Goal: Task Accomplishment & Management: Complete application form

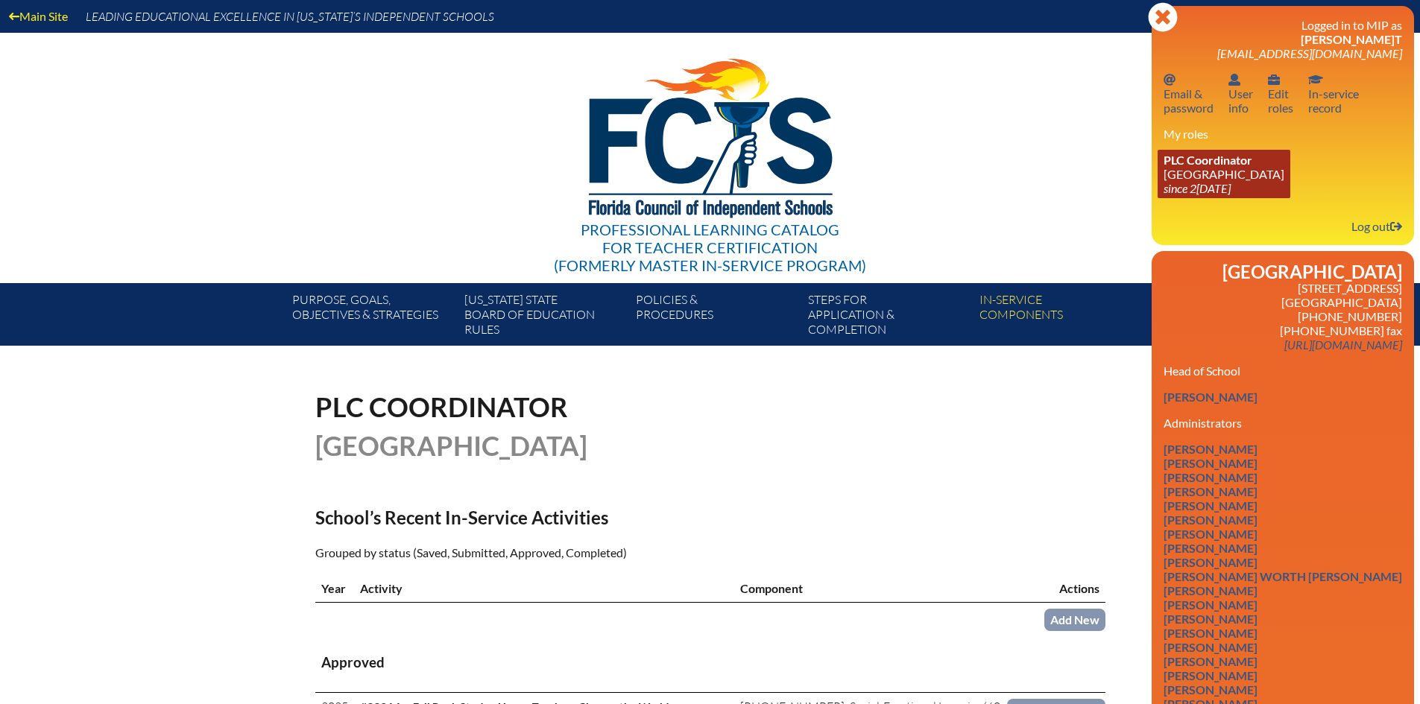
click at [1206, 174] on link "PLC Coordinator Pine Crest School since 2016 Aug 15" at bounding box center [1223, 174] width 133 height 48
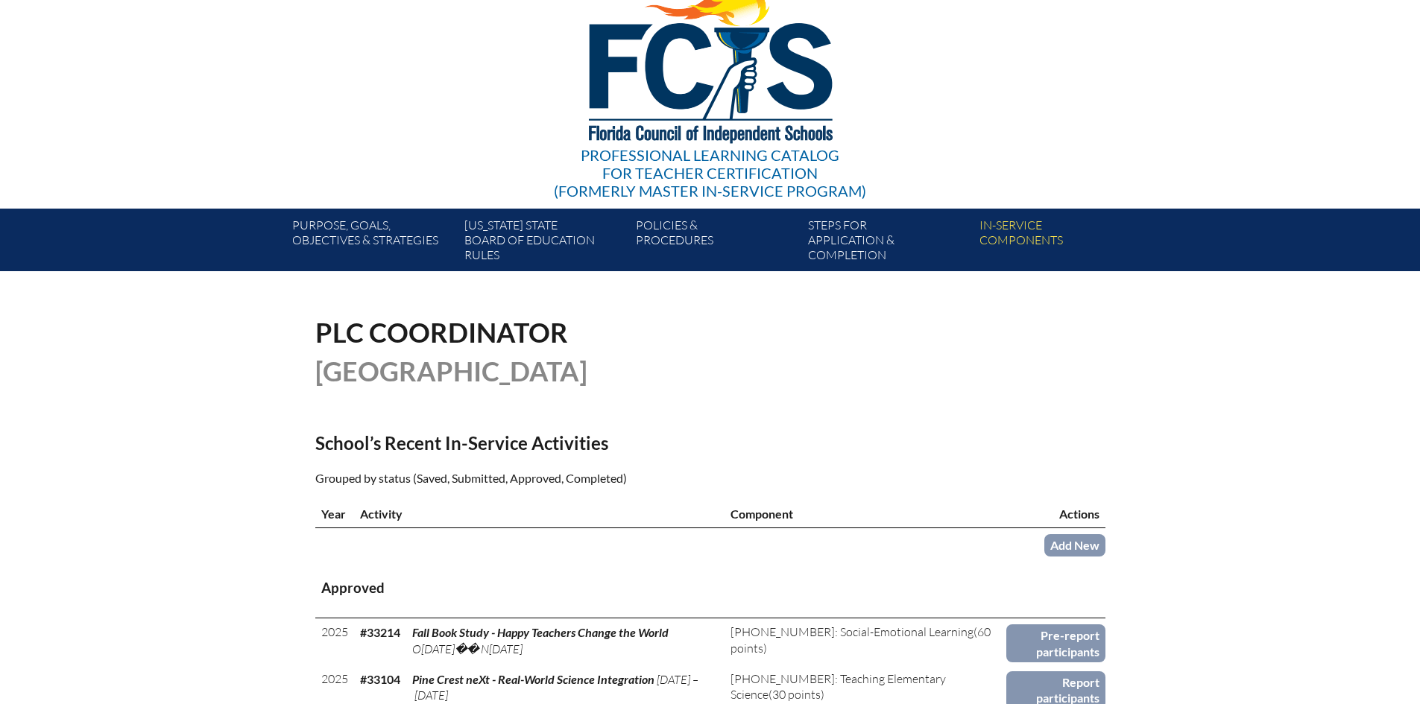
scroll to position [149, 0]
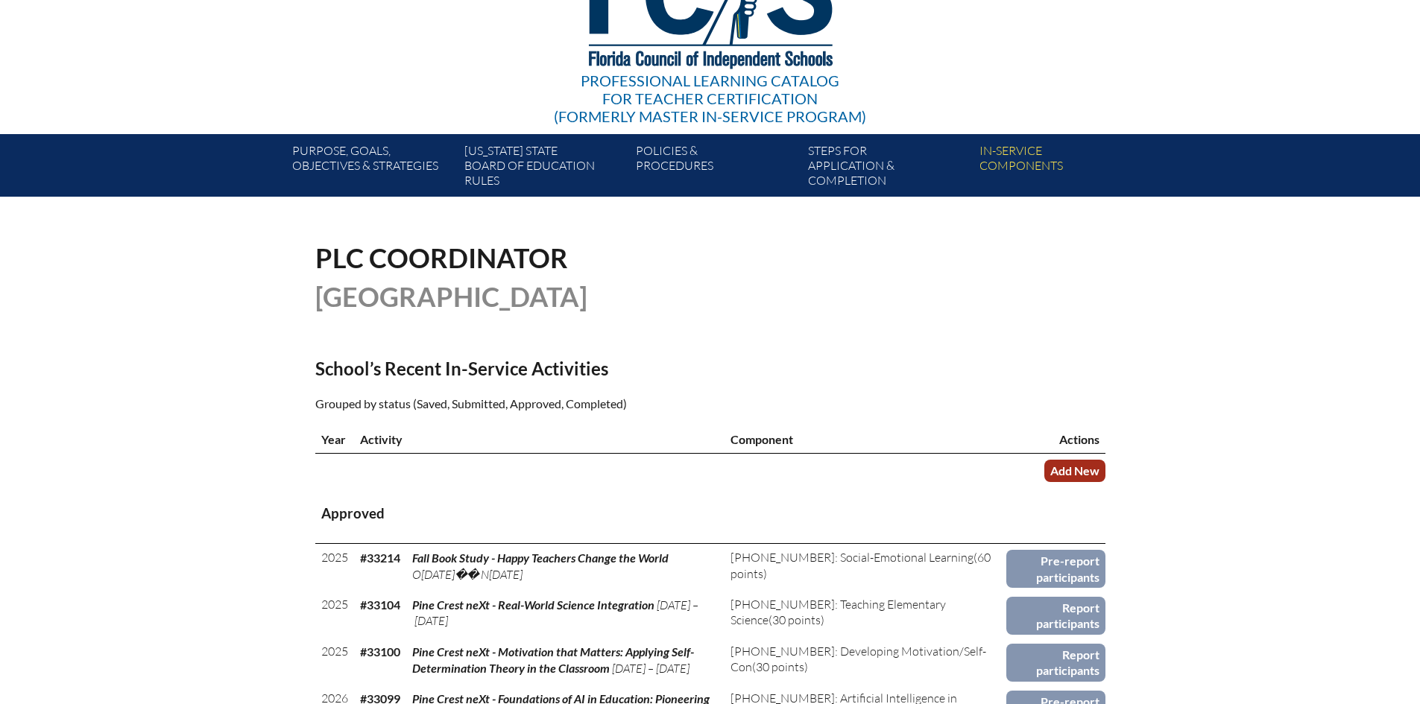
click at [1073, 472] on link "Add New" at bounding box center [1074, 471] width 61 height 22
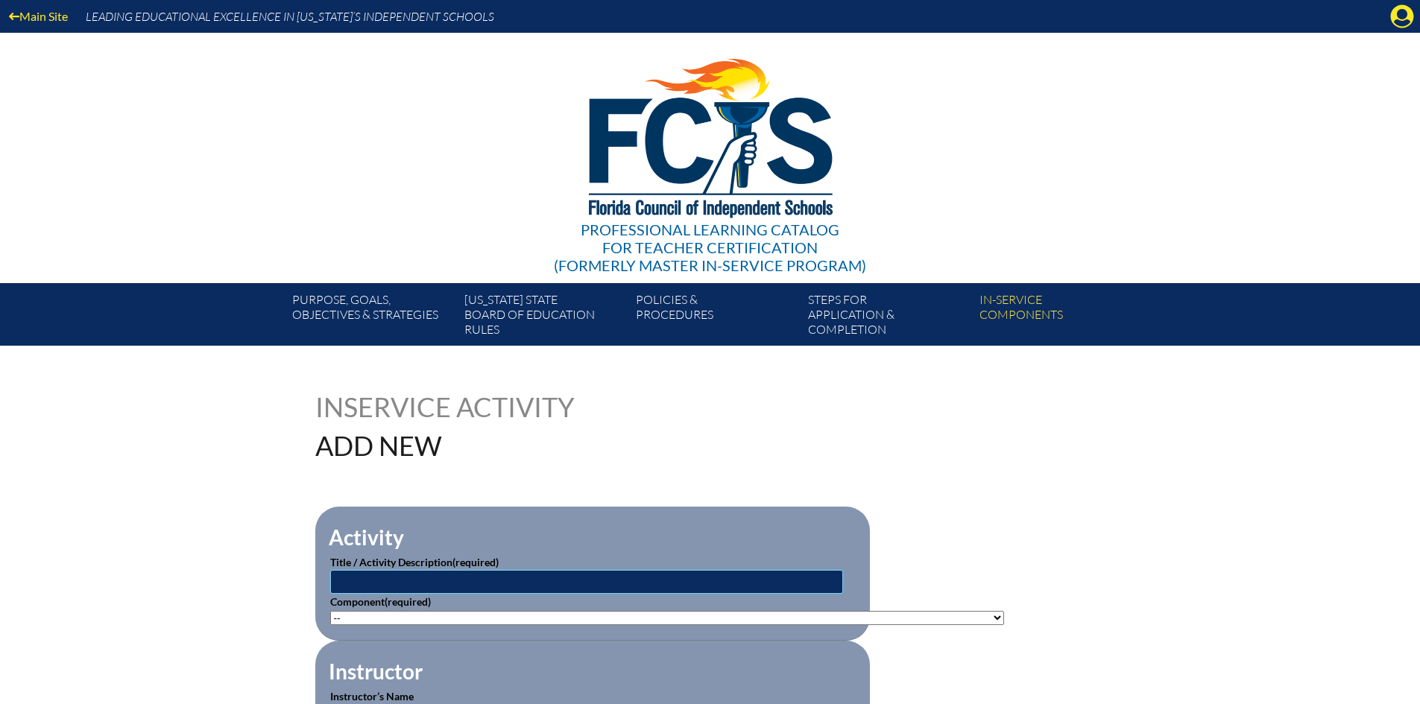
click at [448, 575] on input "text" at bounding box center [586, 582] width 513 height 24
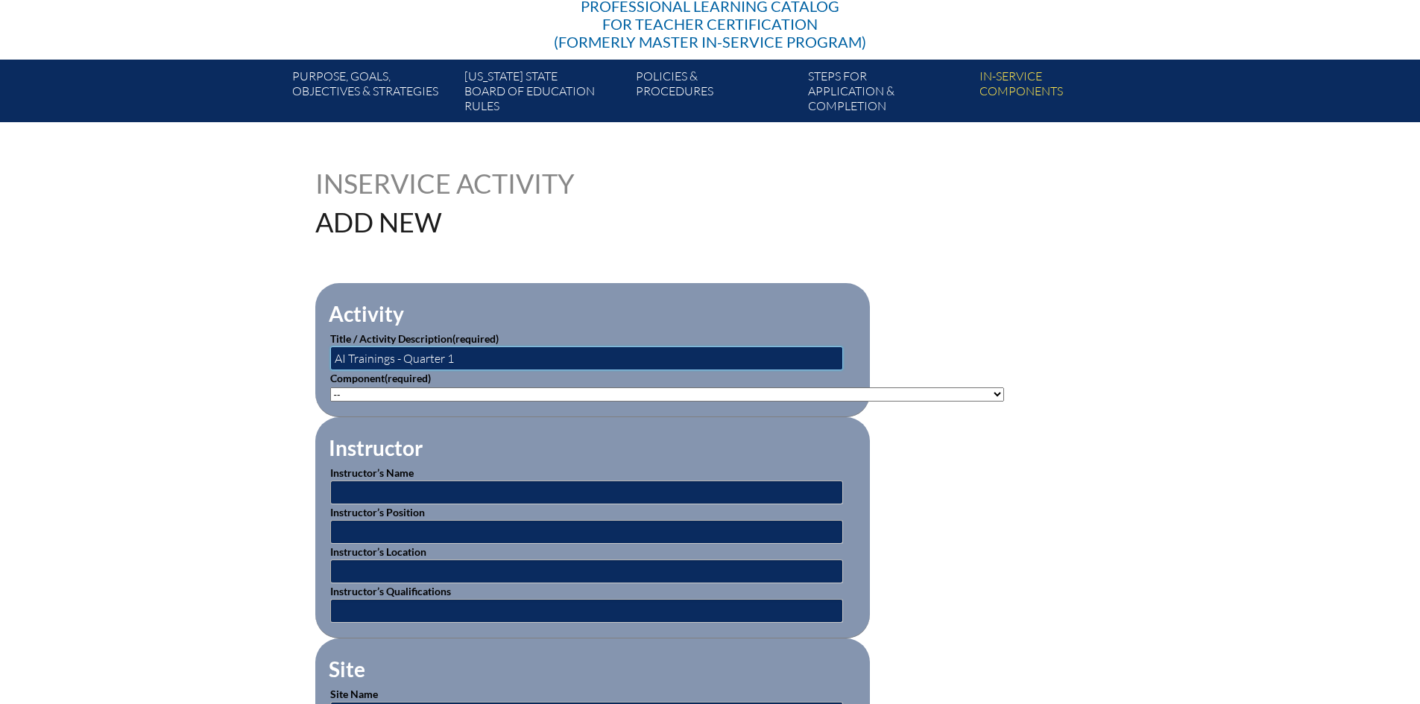
type input "AI Trainings - Quarter 1"
click at [415, 493] on input "text" at bounding box center [586, 493] width 513 height 24
type input "D"
click at [411, 491] on input "text" at bounding box center [586, 493] width 513 height 24
type input "[PERSON_NAME]"
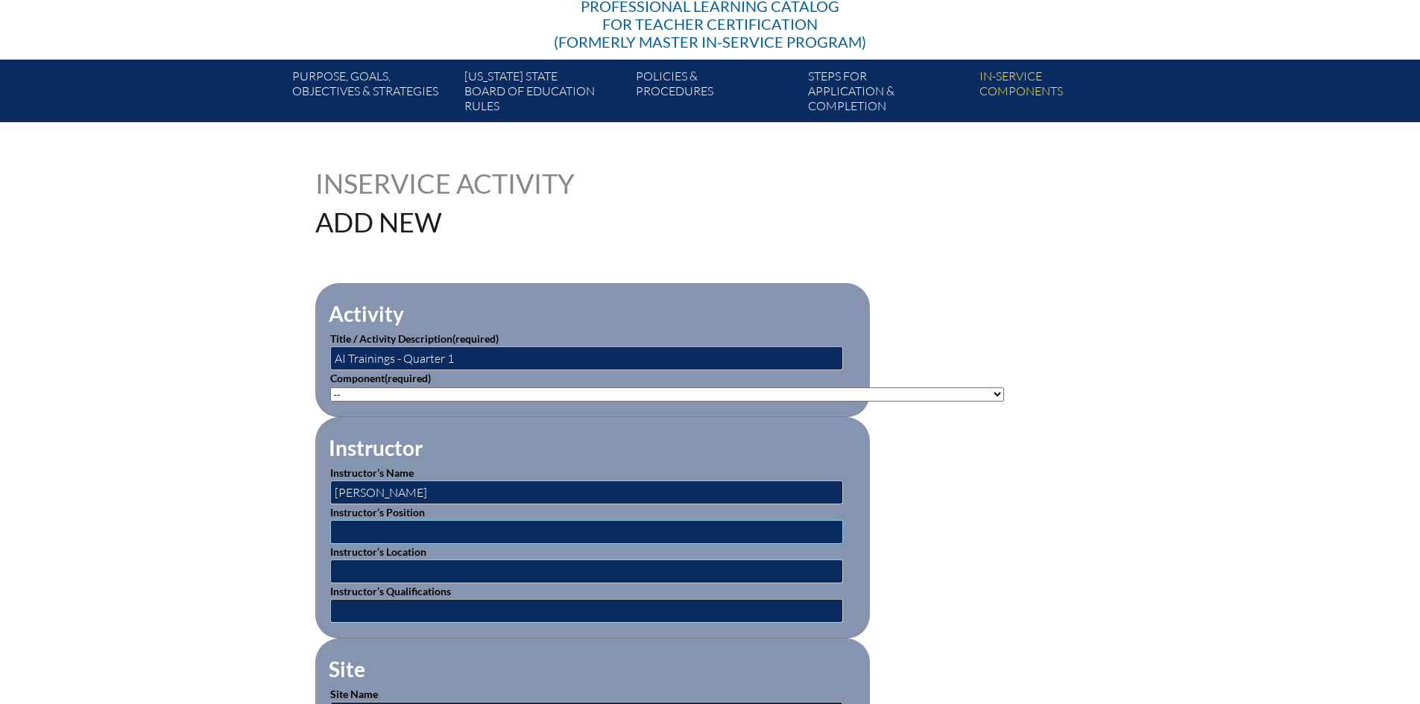
click at [408, 525] on input "text" at bounding box center [586, 532] width 513 height 24
type input "Vice President of Academics and Strategic Initiatives"
click at [397, 569] on input "text" at bounding box center [586, 572] width 513 height 24
type input "[GEOGRAPHIC_DATA] - [GEOGRAPHIC_DATA], [US_STATE]"
click at [412, 599] on input "text" at bounding box center [586, 611] width 513 height 24
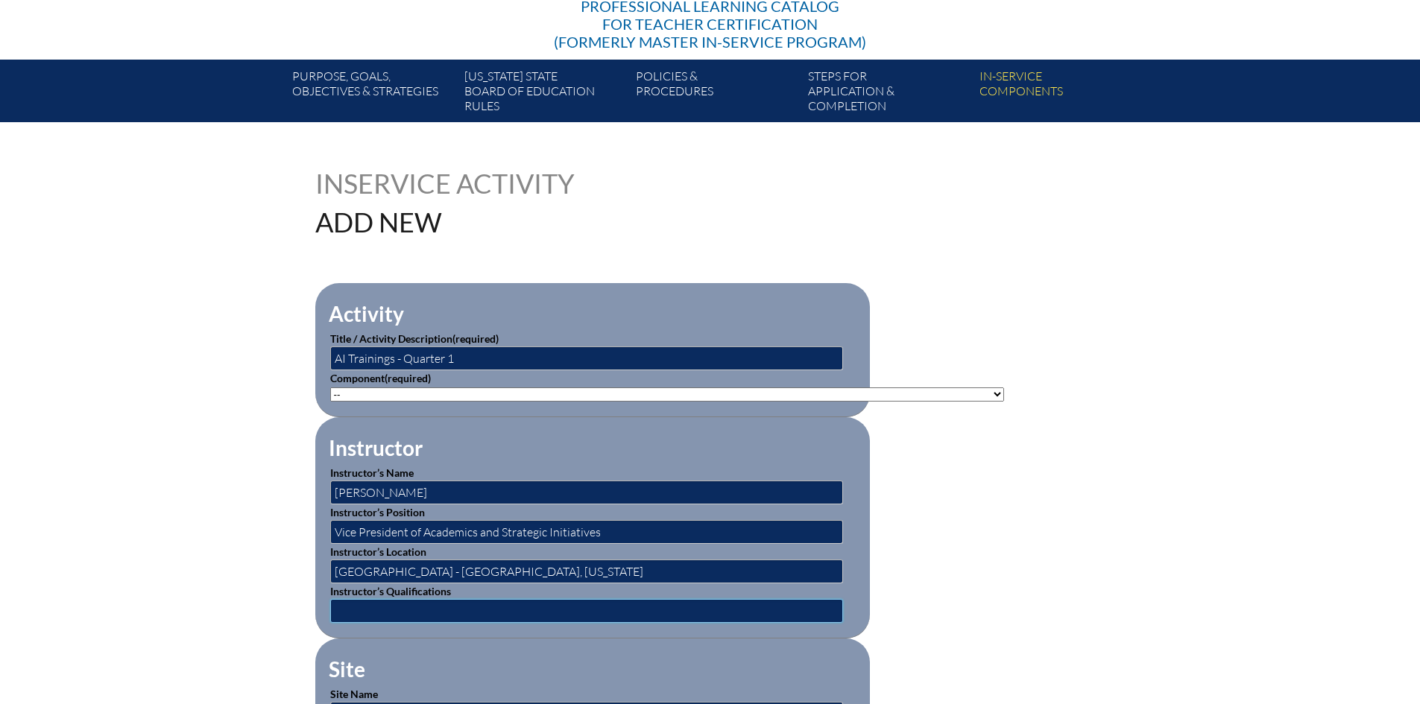
type input "PhD"
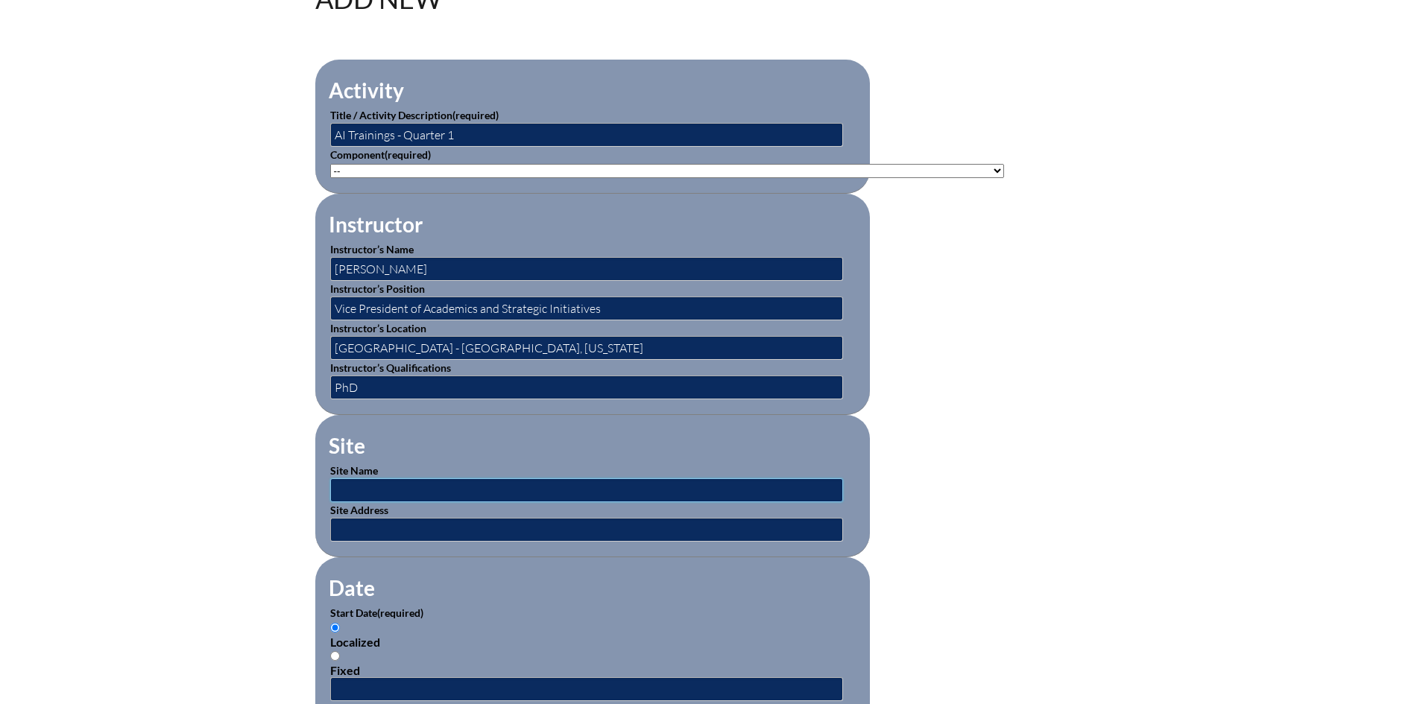
click at [417, 478] on input "text" at bounding box center [586, 490] width 513 height 24
type input "[GEOGRAPHIC_DATA]"
drag, startPoint x: 425, startPoint y: 518, endPoint x: 437, endPoint y: 526, distance: 14.5
click at [425, 518] on input "text" at bounding box center [586, 530] width 513 height 24
type input "1501 NE 62 Street, Fort Lauderdale, FL 33334 and 2700 St. Andrews Boulevard, Bo…"
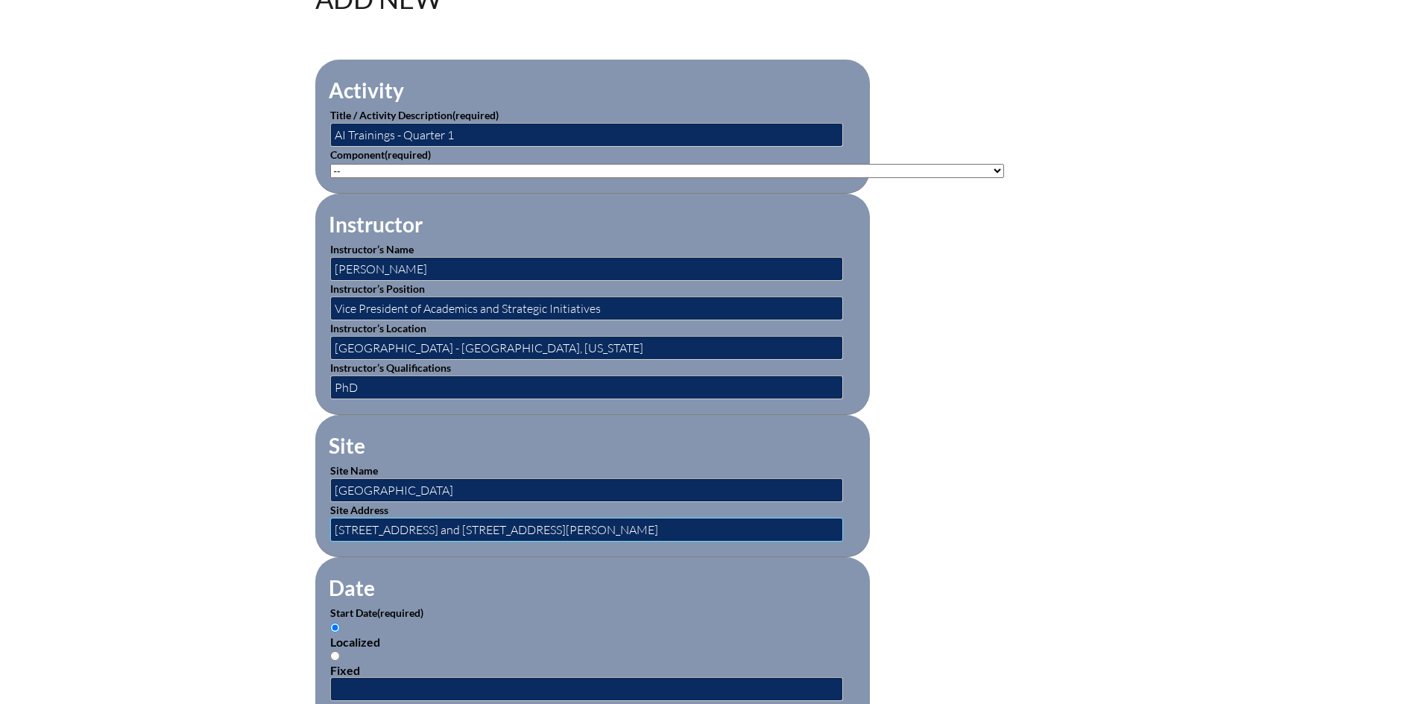
scroll to position [671, 0]
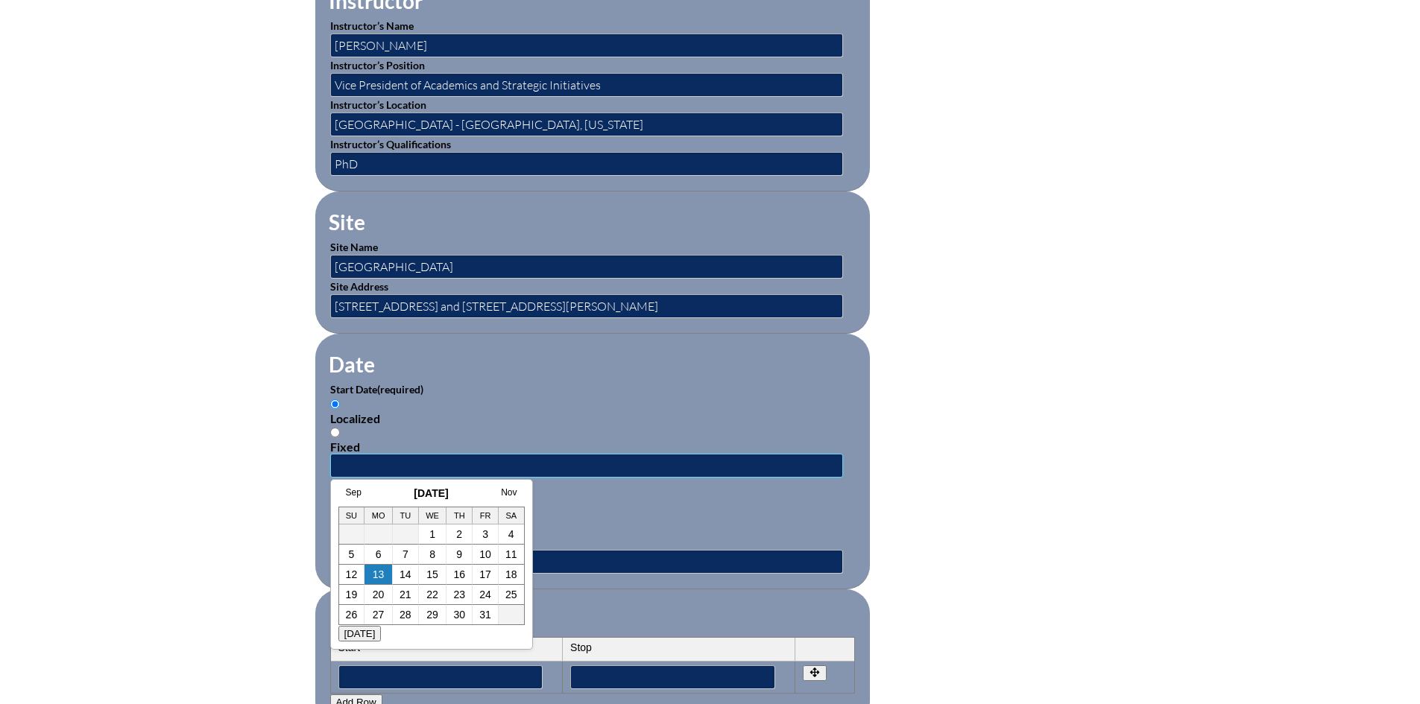
drag, startPoint x: 376, startPoint y: 448, endPoint x: 365, endPoint y: 455, distance: 12.8
click at [376, 454] on input "text" at bounding box center [586, 466] width 513 height 24
click at [377, 501] on div "Sep October 2025 Nov Su Mo Tu We Th Fr Sa 1 2 3 4 5 6 7 8 9 10 11 12 13 14 15 1…" at bounding box center [431, 556] width 186 height 138
click at [357, 494] on link "Sep" at bounding box center [354, 492] width 16 height 10
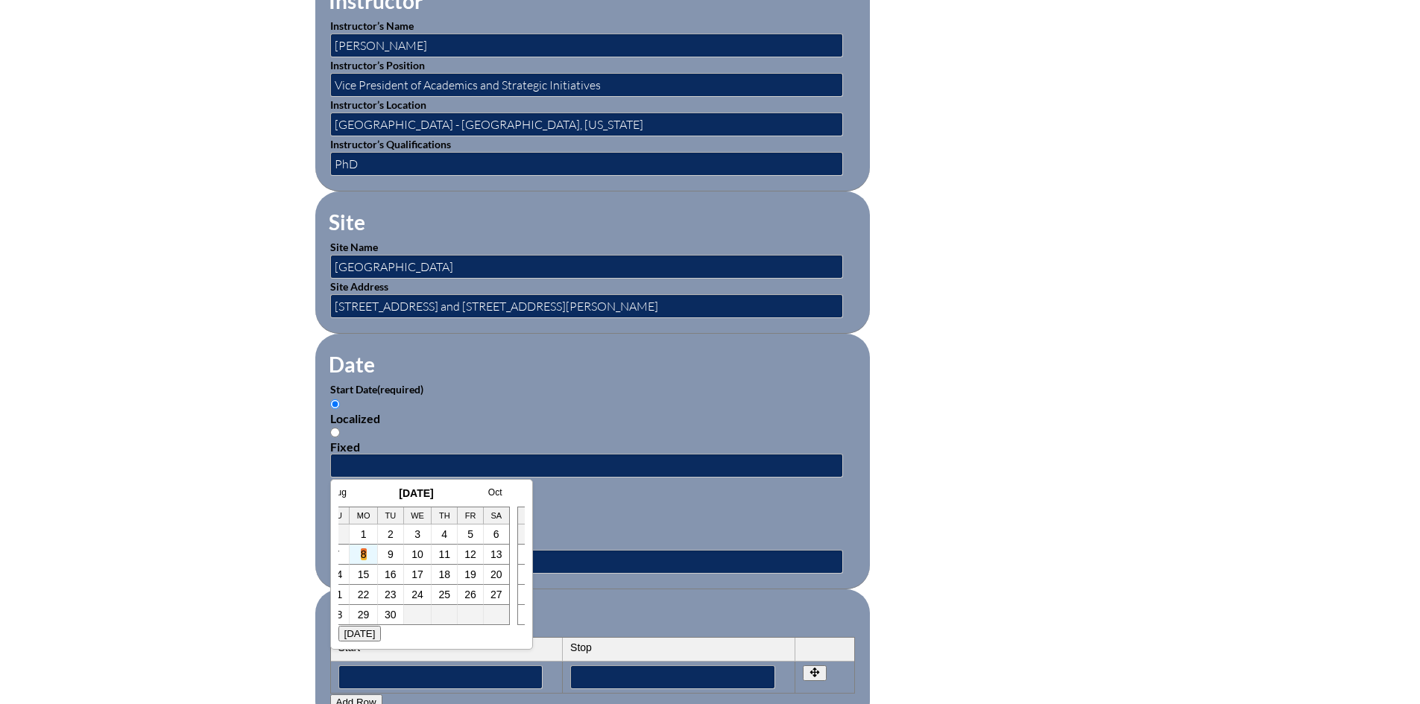
click at [361, 555] on link "8" at bounding box center [364, 554] width 6 height 12
type input "2025-09-08 1:42 PM"
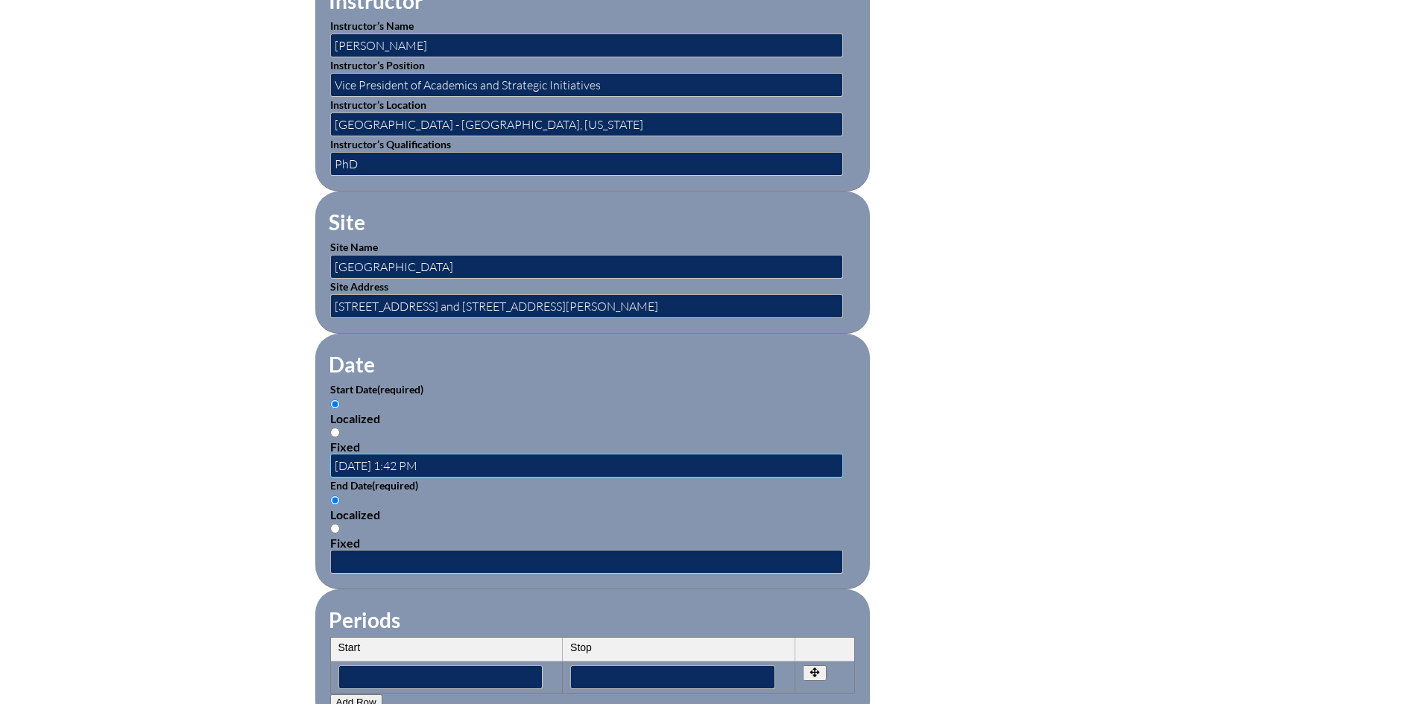
scroll to position [0, 0]
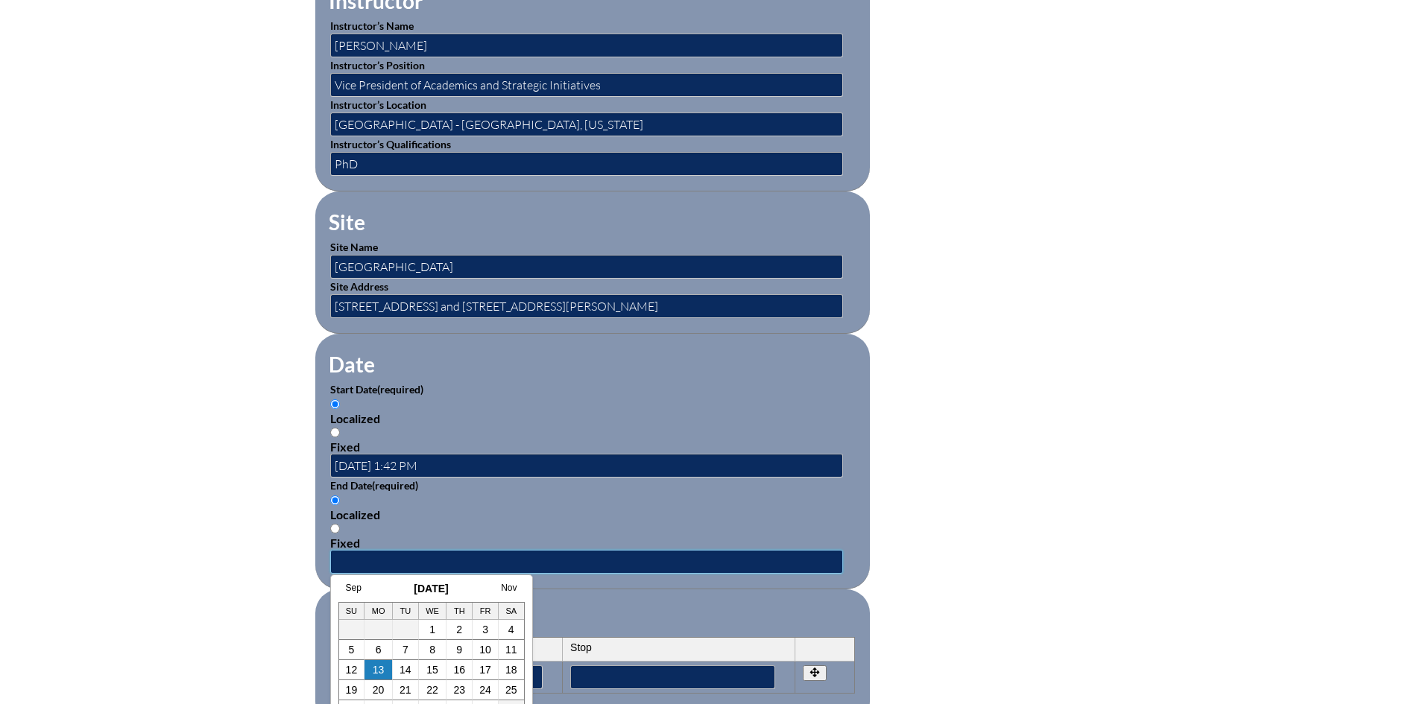
click at [365, 554] on input "text" at bounding box center [586, 562] width 513 height 24
drag, startPoint x: 436, startPoint y: 669, endPoint x: 444, endPoint y: 665, distance: 9.0
click at [436, 669] on link "15" at bounding box center [432, 670] width 12 height 12
type input "2025-10-15 1:42 PM"
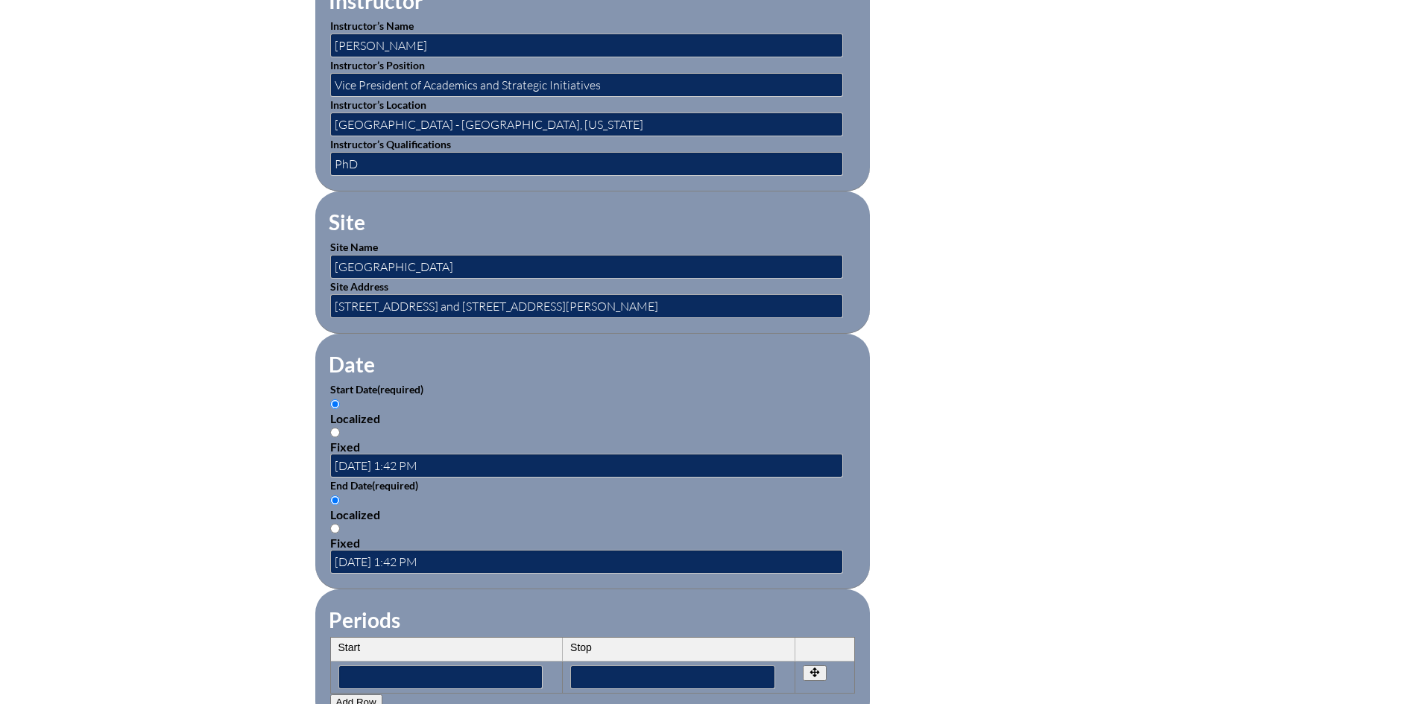
click at [605, 478] on p "End Date (required)" at bounding box center [592, 486] width 525 height 16
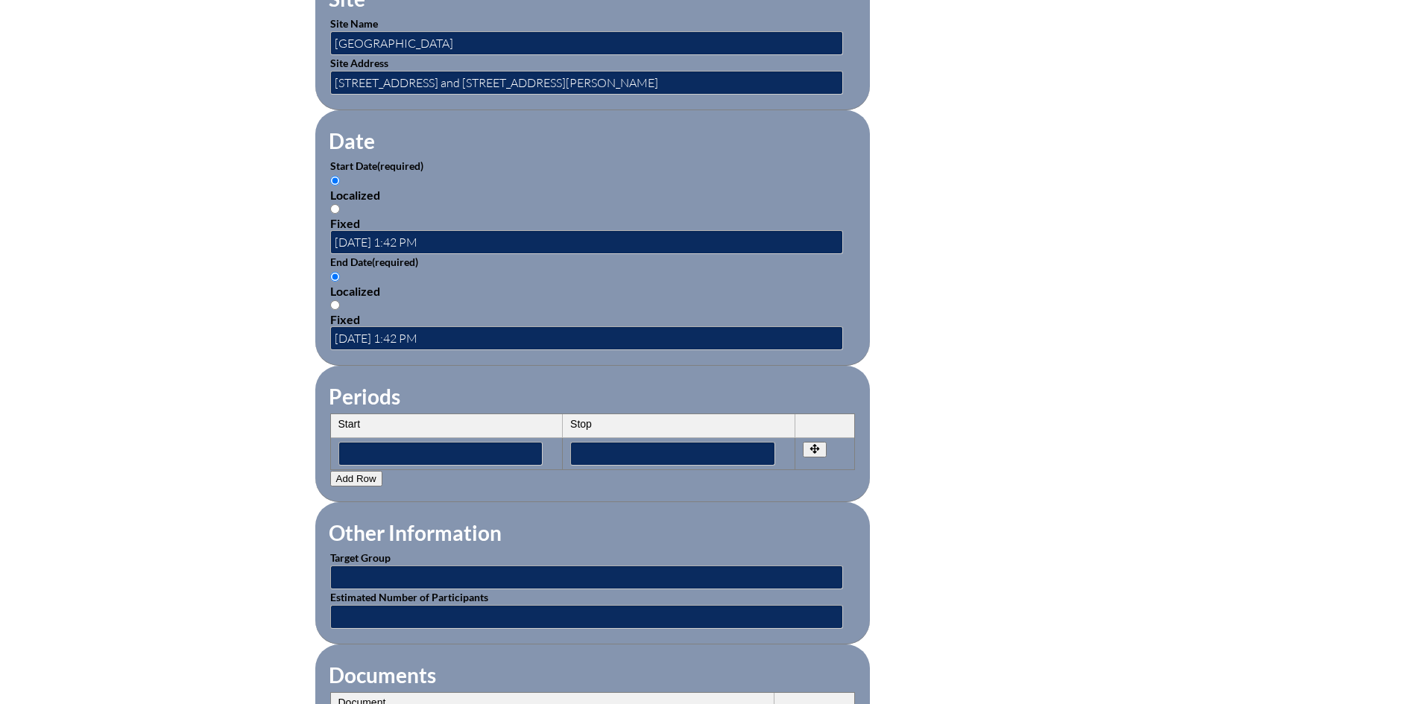
scroll to position [1043, 0]
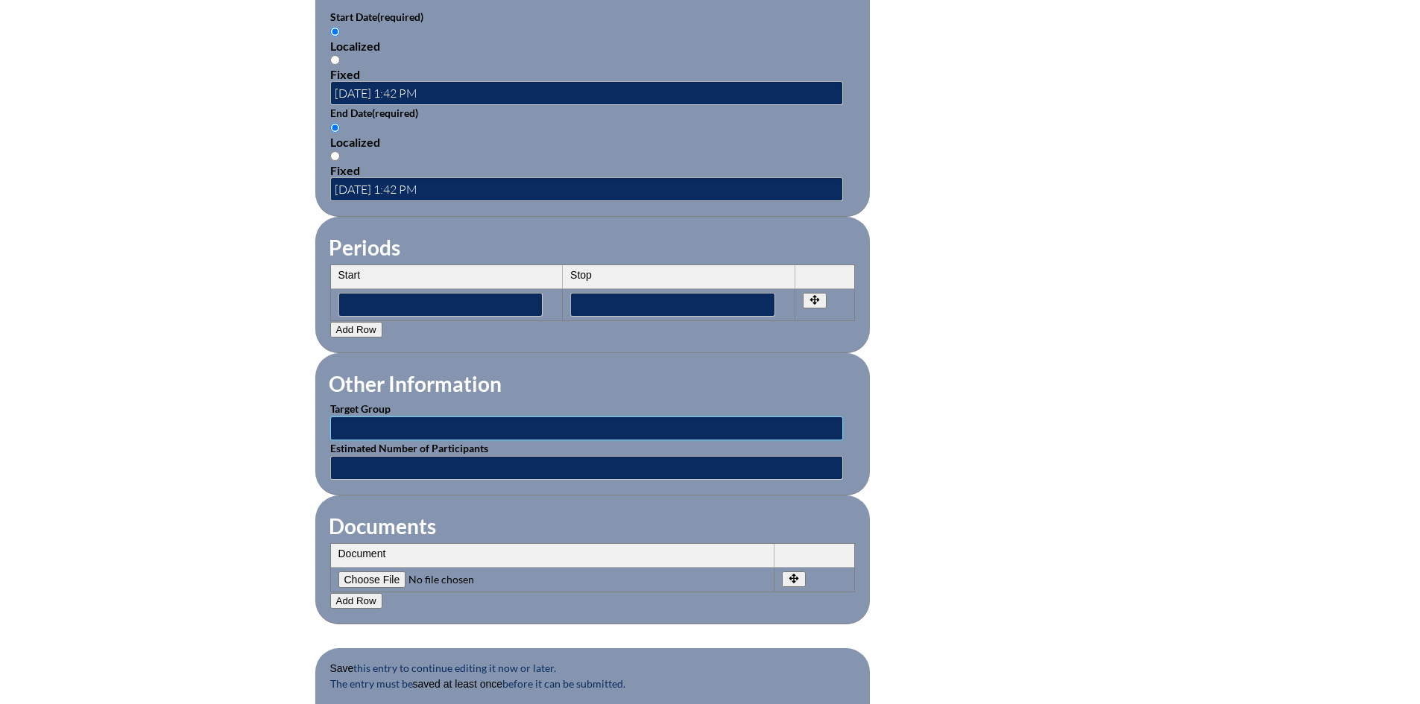
click at [430, 417] on input "text" at bounding box center [586, 429] width 513 height 24
type input "All faculty"
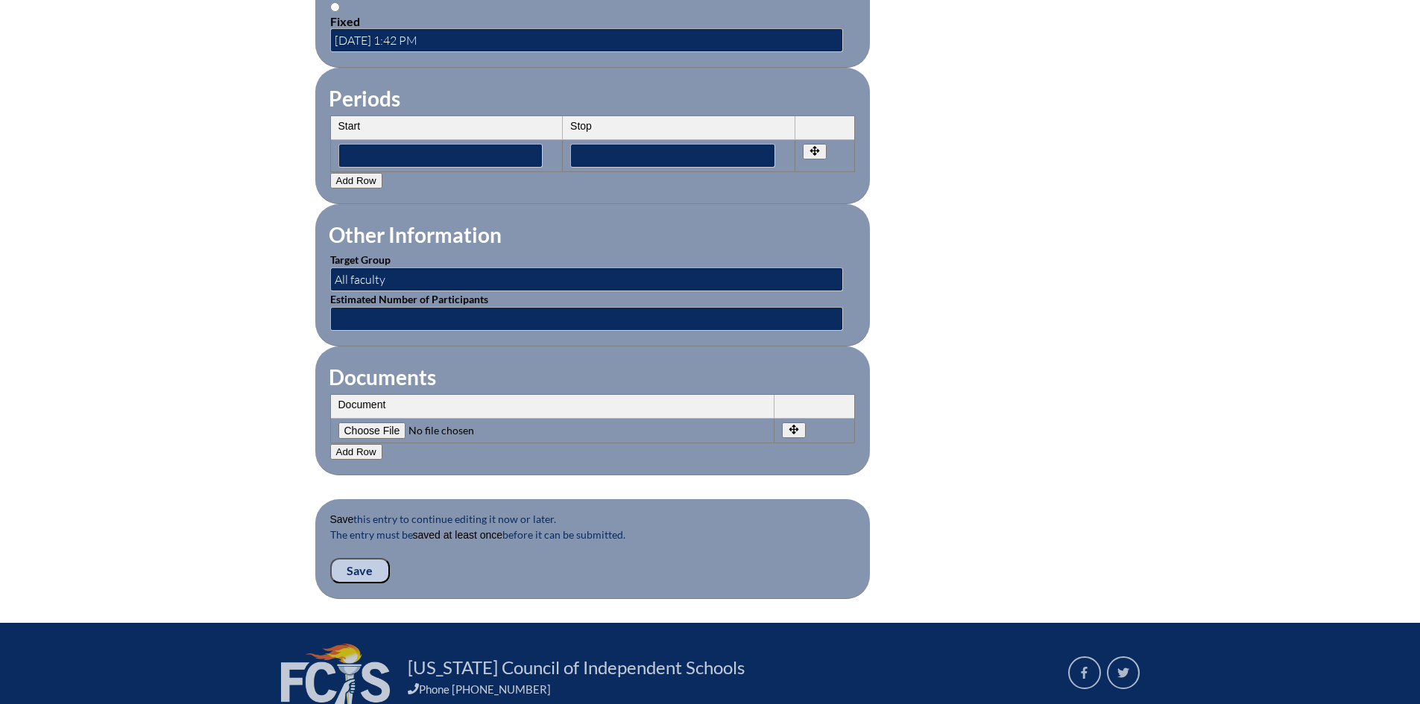
click at [364, 423] on input"] "file" at bounding box center [439, 431] width 203 height 16
type input"] "C:\fakepath\AI Trainings 2025-26 (Quarter 1).pdf"
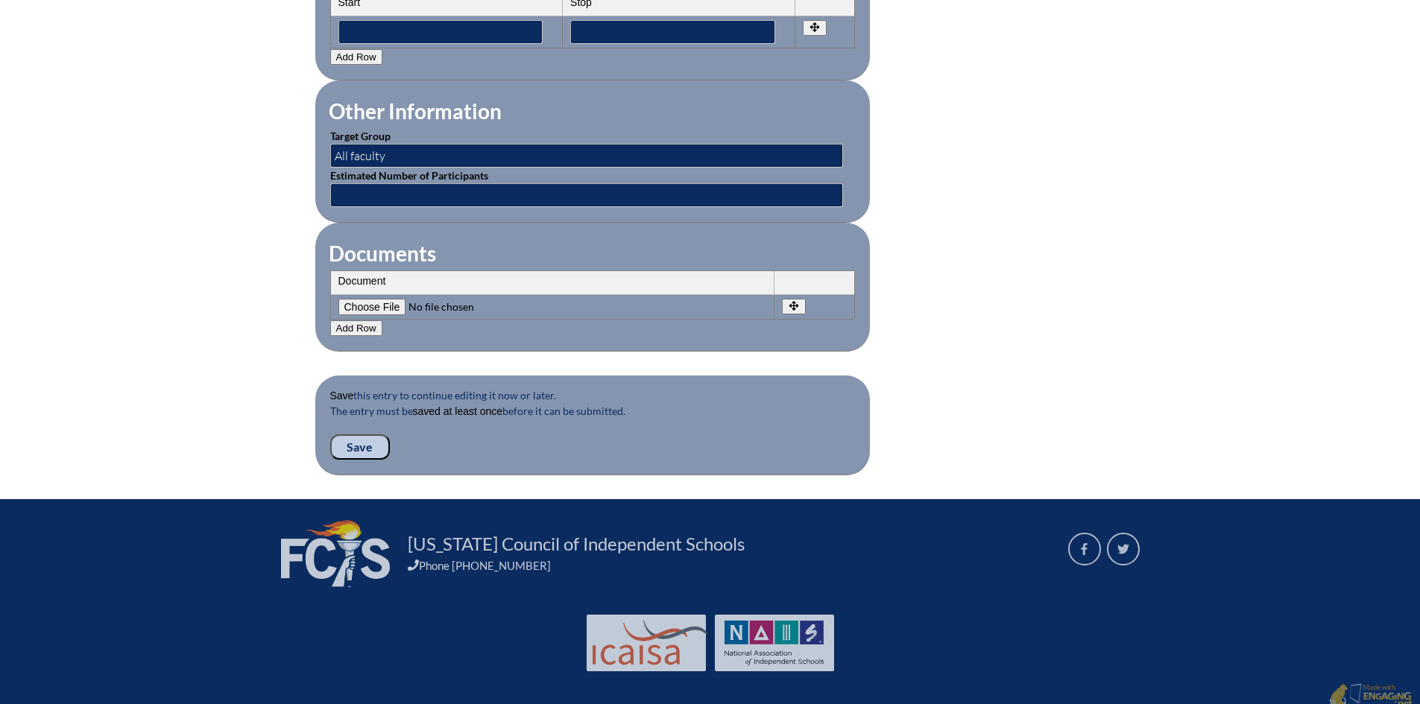
click at [351, 434] on input "Save" at bounding box center [360, 446] width 60 height 25
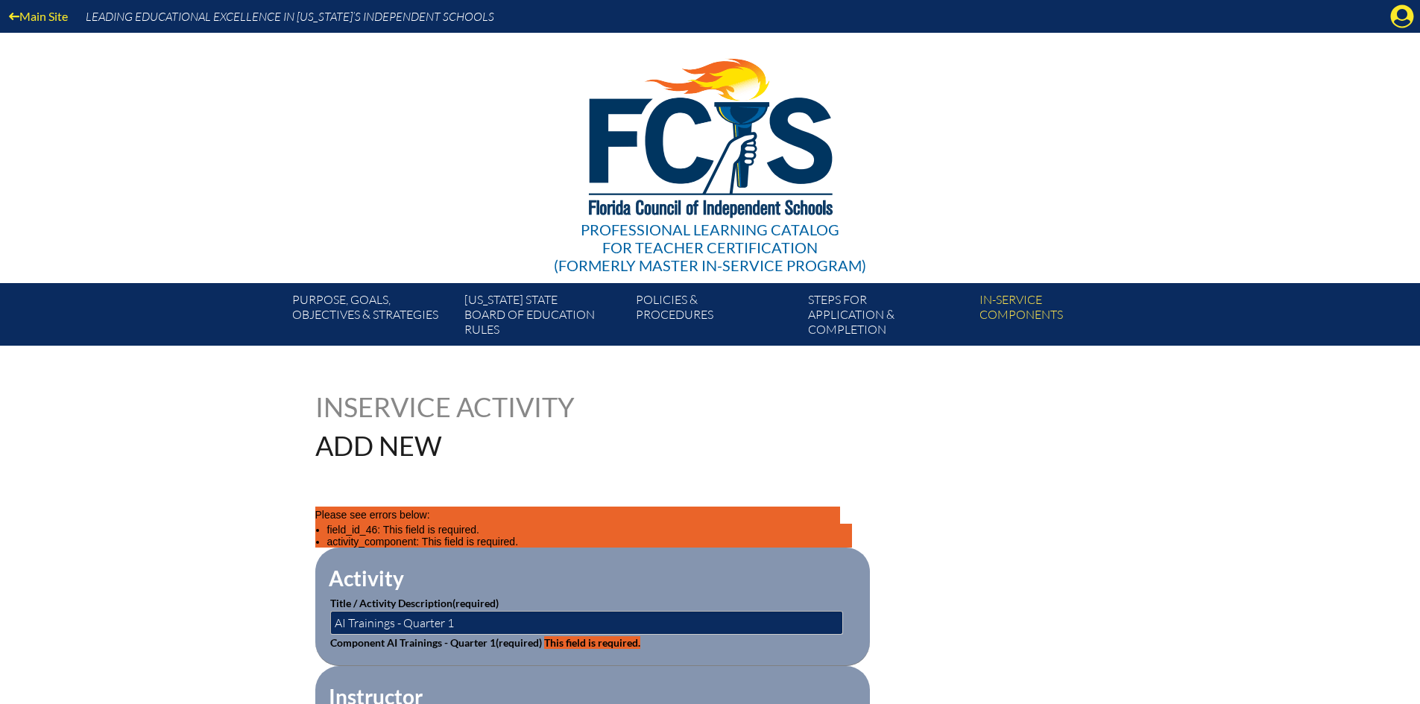
scroll to position [224, 0]
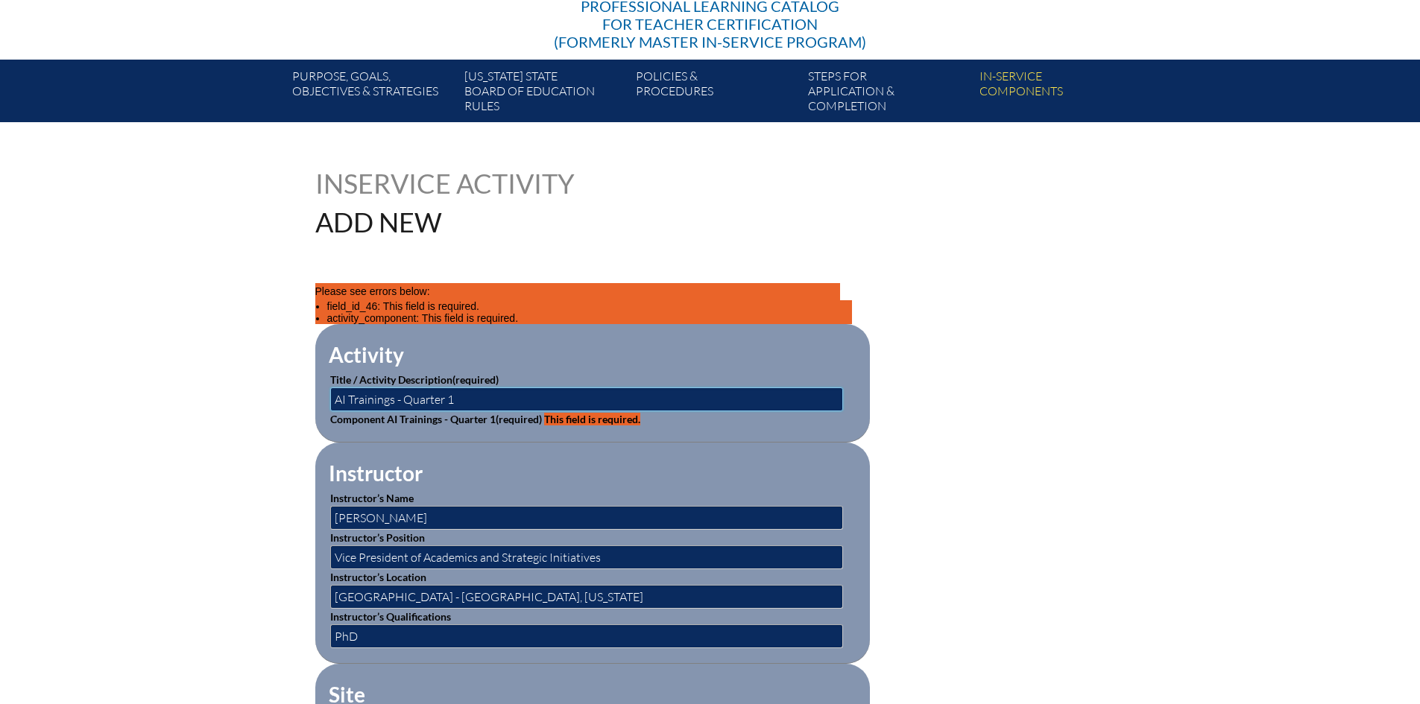
click at [489, 399] on input "AI Trainings - Quarter 1" at bounding box center [586, 399] width 513 height 24
click at [467, 413] on label "Component AI Trainings - Quarter 1 (required) This field is required." at bounding box center [485, 419] width 310 height 13
click at [569, 423] on p "Component AI Trainings - Quarter 1 (required) This field is required." at bounding box center [592, 419] width 525 height 16
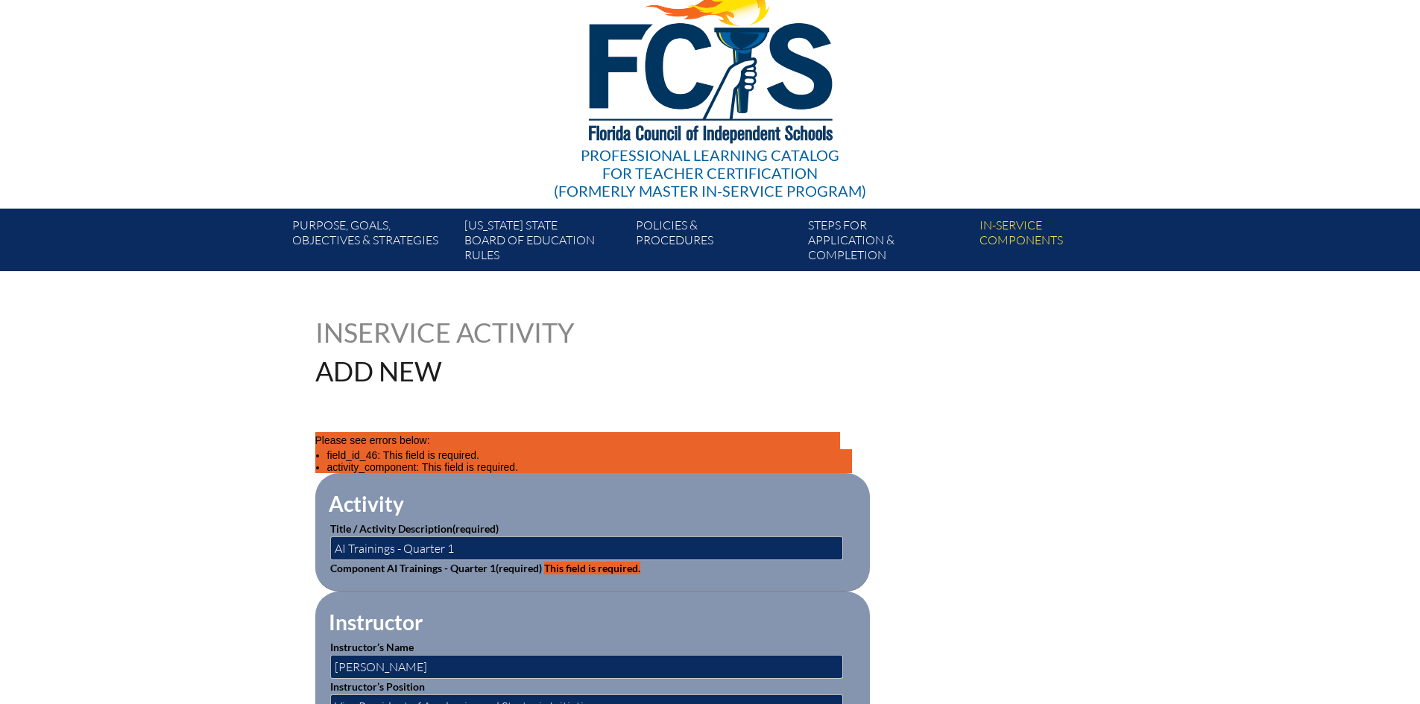
scroll to position [149, 0]
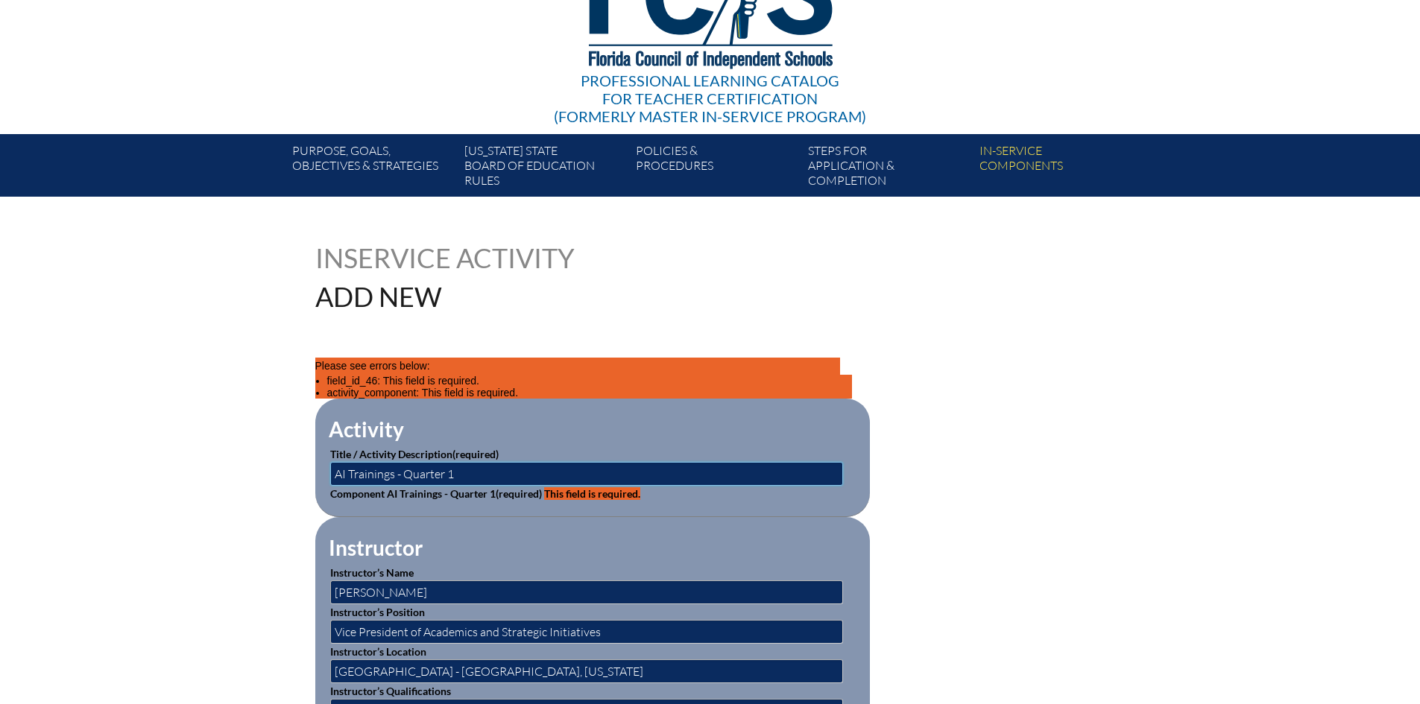
click at [490, 465] on input "AI Trainings - Quarter 1" at bounding box center [586, 474] width 513 height 24
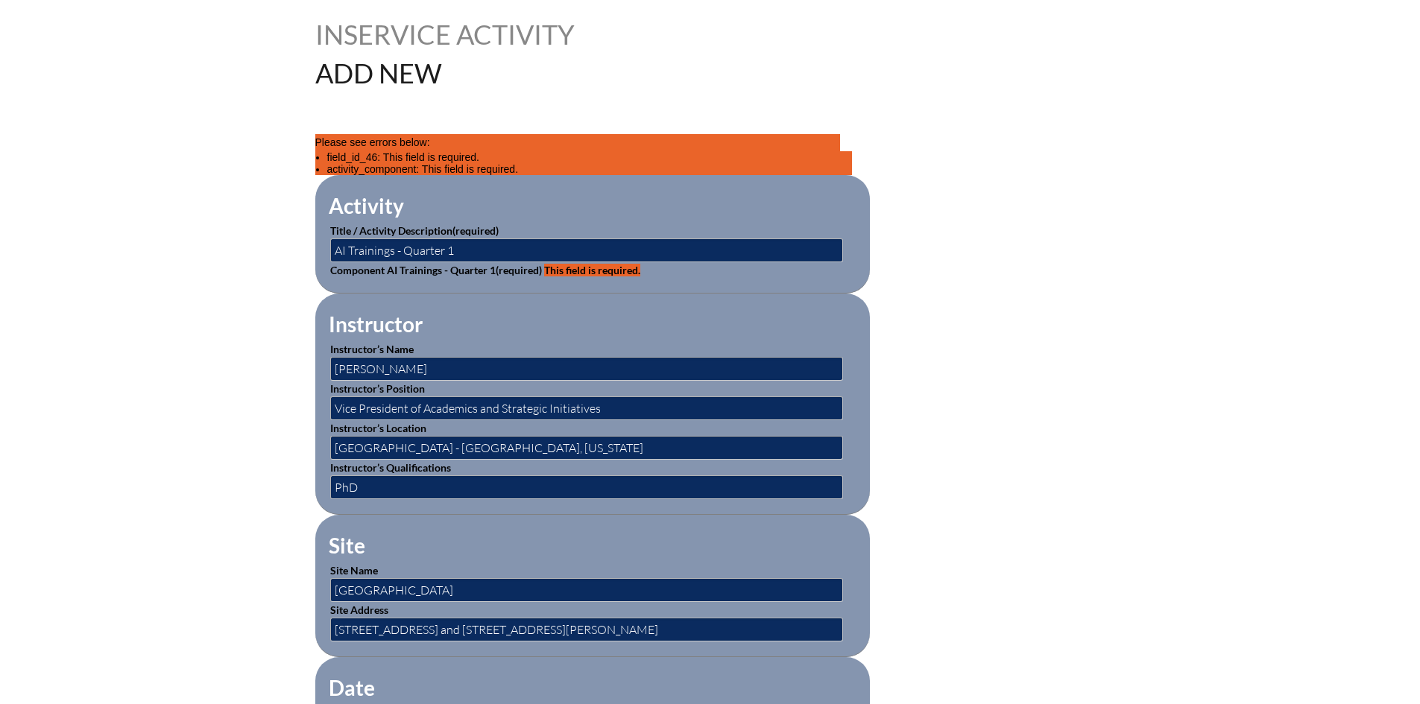
click at [479, 262] on p "Component AI Trainings - Quarter 1 (required) This field is required." at bounding box center [592, 270] width 525 height 16
click at [551, 268] on span "This field is required." at bounding box center [592, 270] width 96 height 13
click at [613, 267] on span "This field is required." at bounding box center [592, 270] width 96 height 13
click at [613, 266] on span "This field is required." at bounding box center [592, 270] width 96 height 13
click at [485, 280] on fieldset "Activity Title / Activity Description (required) AI Trainings - Quarter 1 Compo…" at bounding box center [592, 234] width 554 height 118
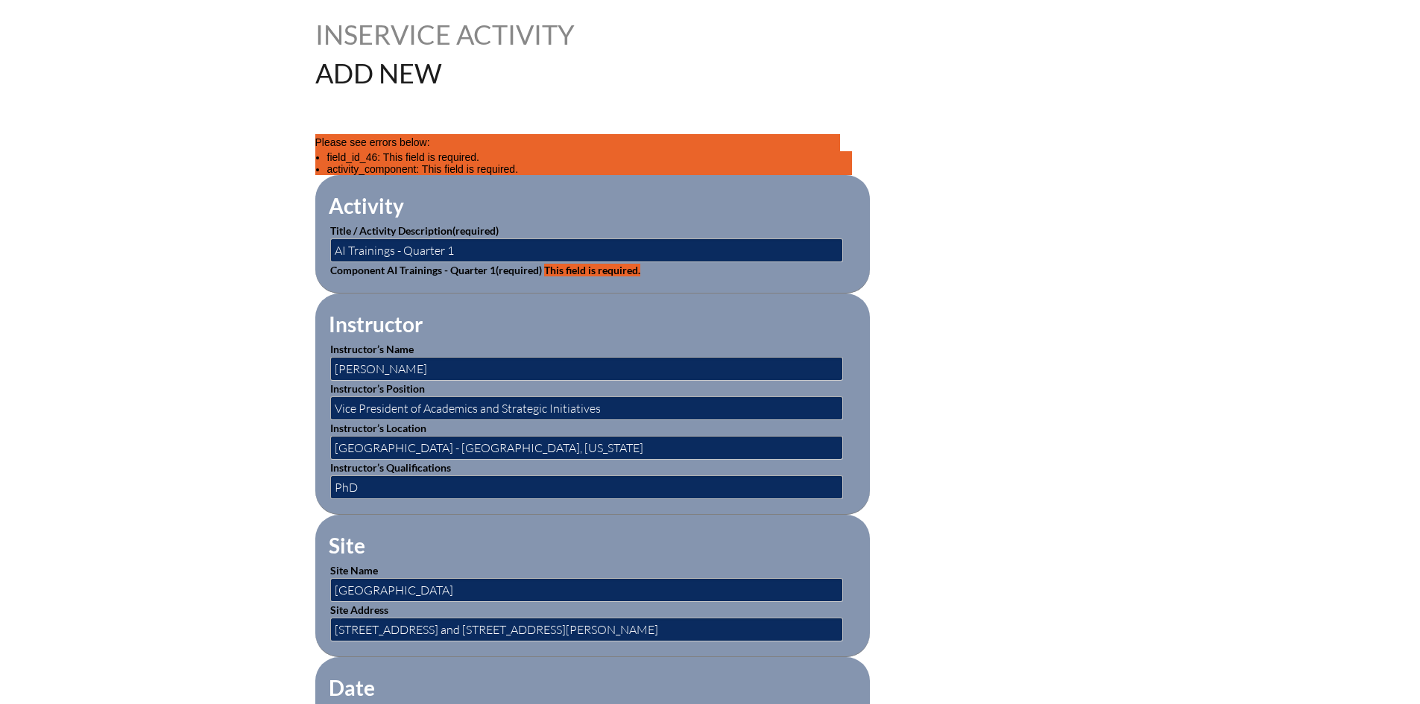
click at [430, 271] on label "Component AI Trainings - Quarter 1 (required) This field is required." at bounding box center [485, 270] width 310 height 13
click at [346, 268] on label "Component AI Trainings - Quarter 1 (required) This field is required." at bounding box center [485, 270] width 310 height 13
drag, startPoint x: 396, startPoint y: 268, endPoint x: 558, endPoint y: 284, distance: 162.5
click at [401, 270] on label "Component AI Trainings - Quarter 1 (required) This field is required." at bounding box center [485, 270] width 310 height 13
click at [622, 285] on fieldset "Activity Title / Activity Description (required) AI Trainings - Quarter 1 Compo…" at bounding box center [592, 234] width 554 height 118
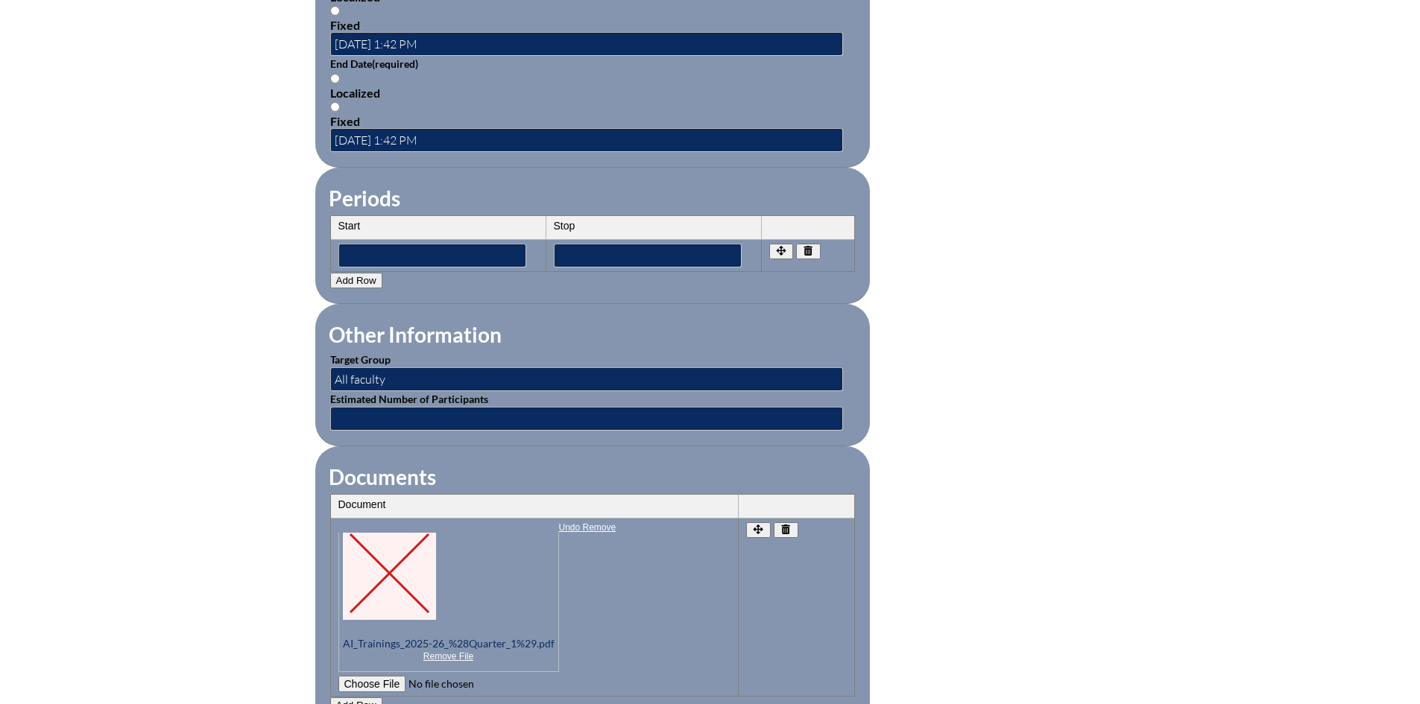
scroll to position [1416, 0]
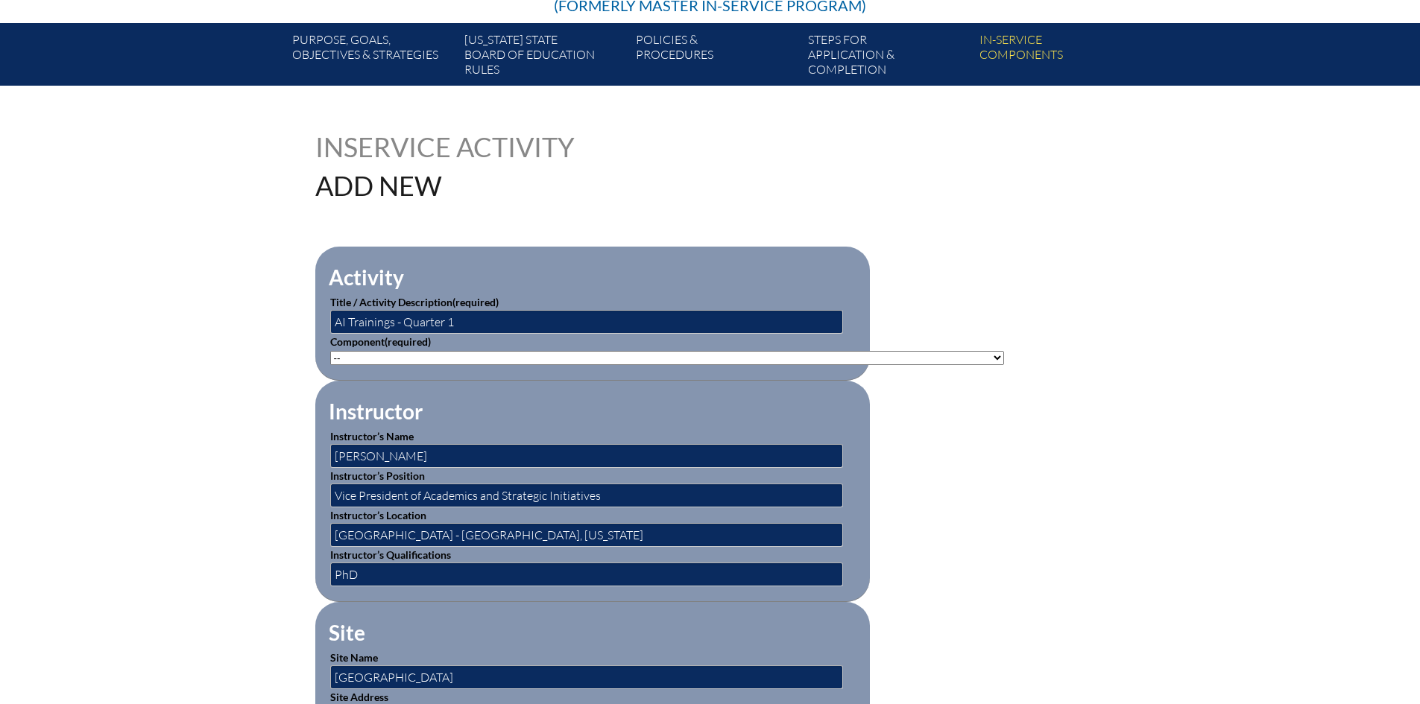
scroll to position [37, 0]
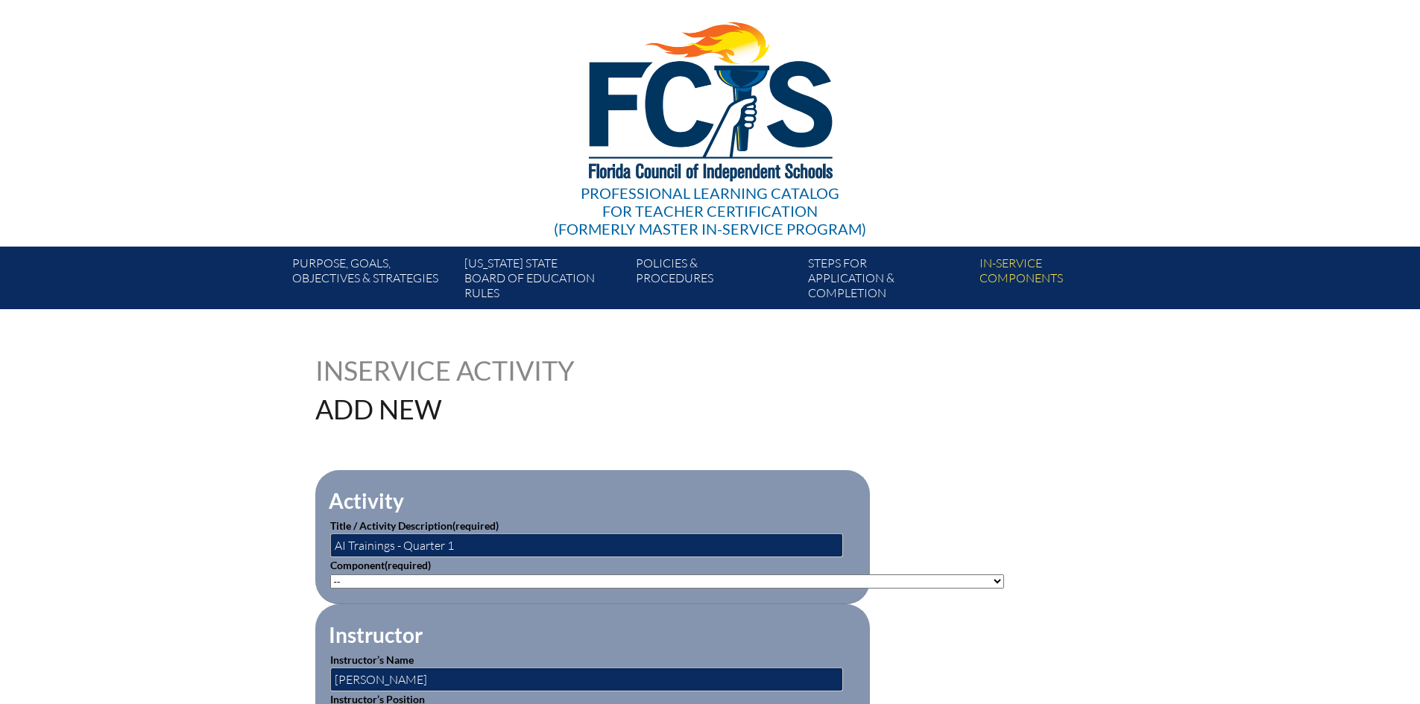
click at [473, 578] on select"]"] "-- [PHONE_NUMBER]: Appropriate Art Activities [PHONE_NUMBER]: Concept and Art P…" at bounding box center [667, 582] width 674 height 14
select select"]"] "20446"
click at [330, 575] on select"]"] "-- [PHONE_NUMBER]: Appropriate Art Activities [PHONE_NUMBER]: Concept and Art P…" at bounding box center [667, 582] width 674 height 14
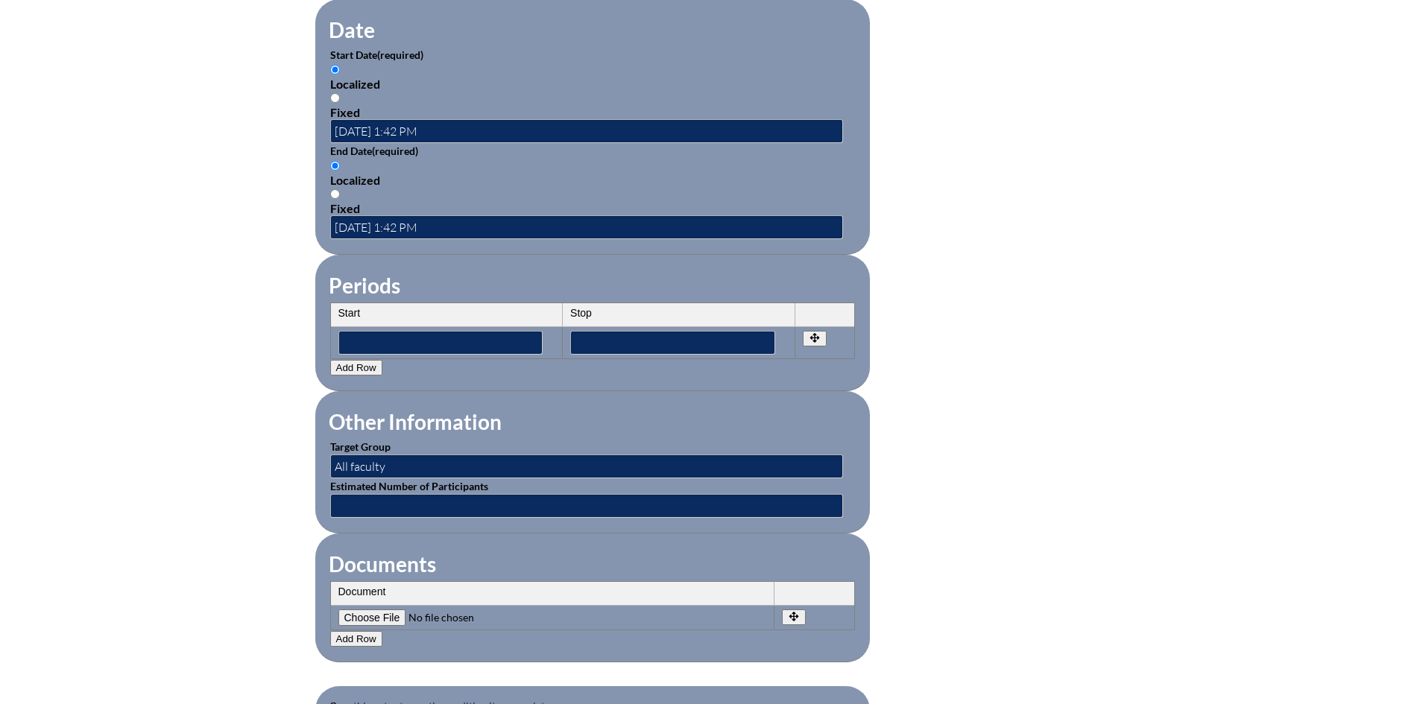
scroll to position [1303, 0]
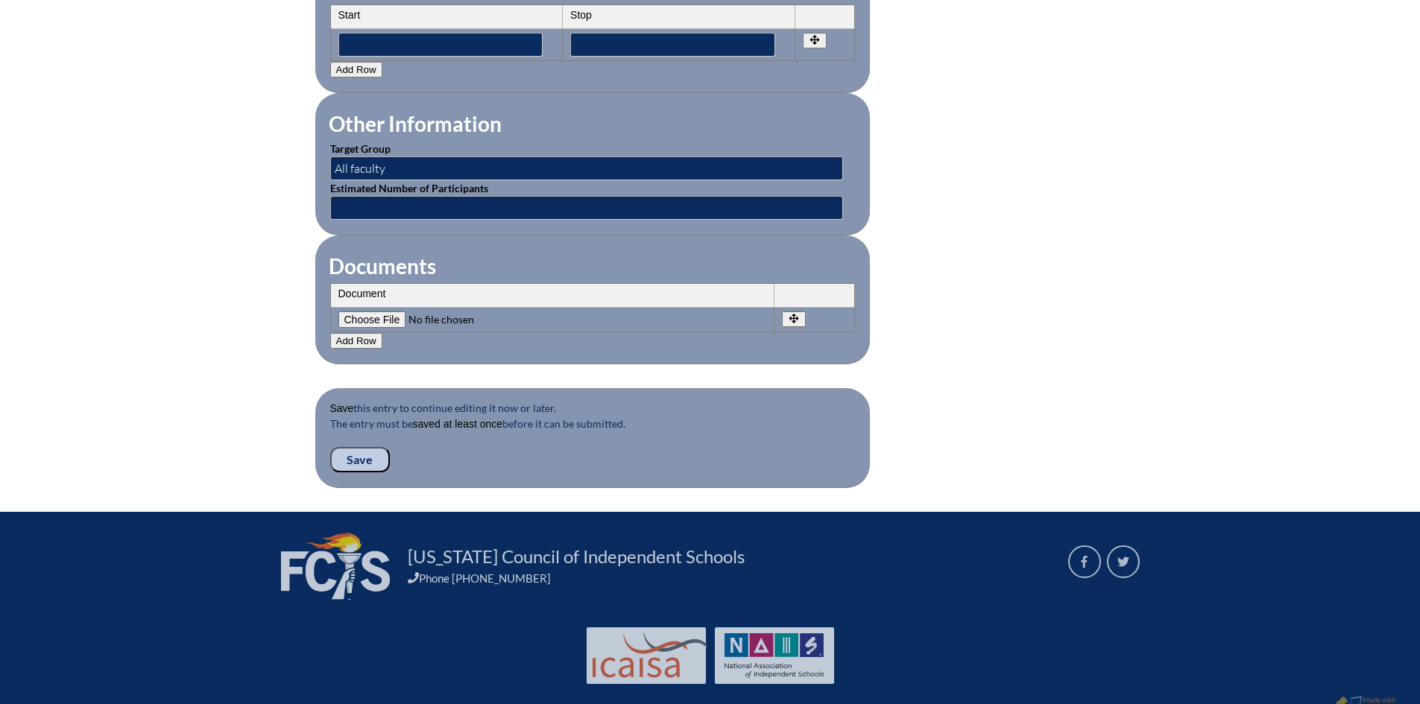
click at [367, 447] on input "Save" at bounding box center [360, 459] width 60 height 25
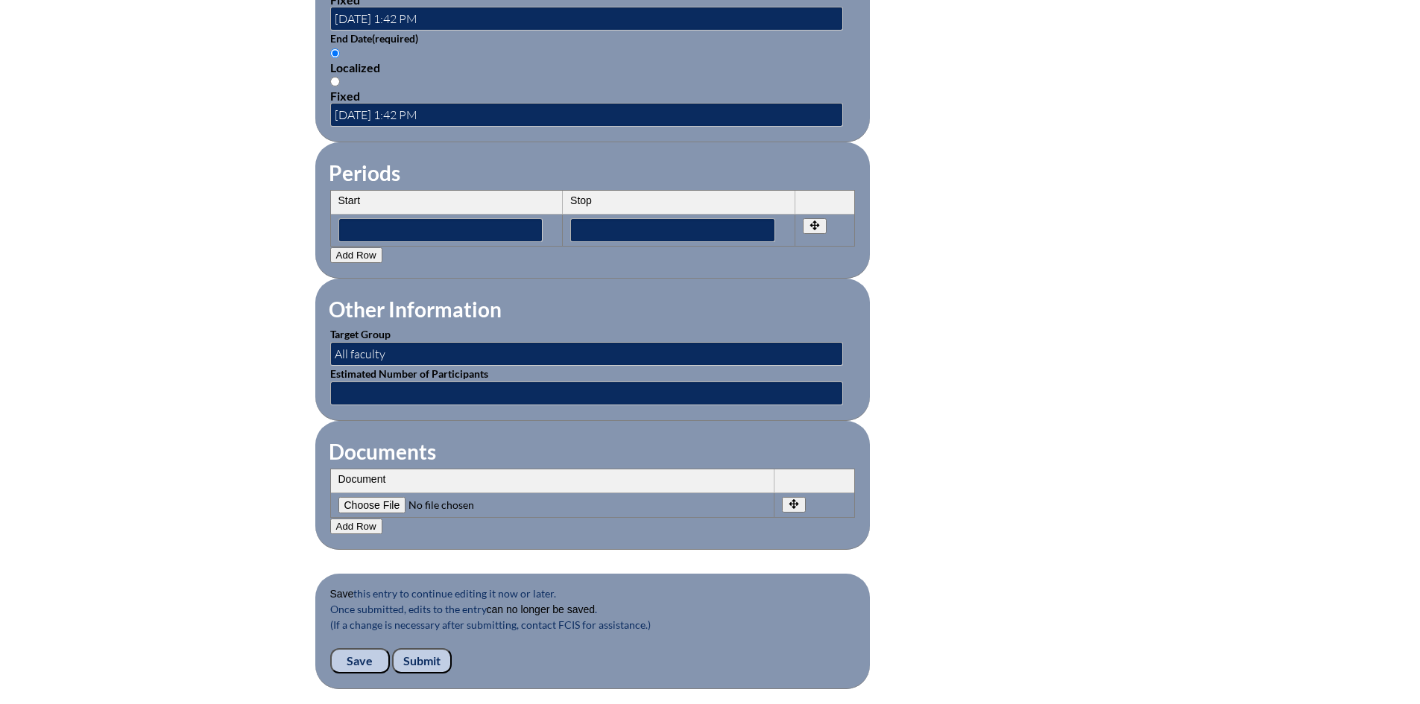
scroll to position [1332, 0]
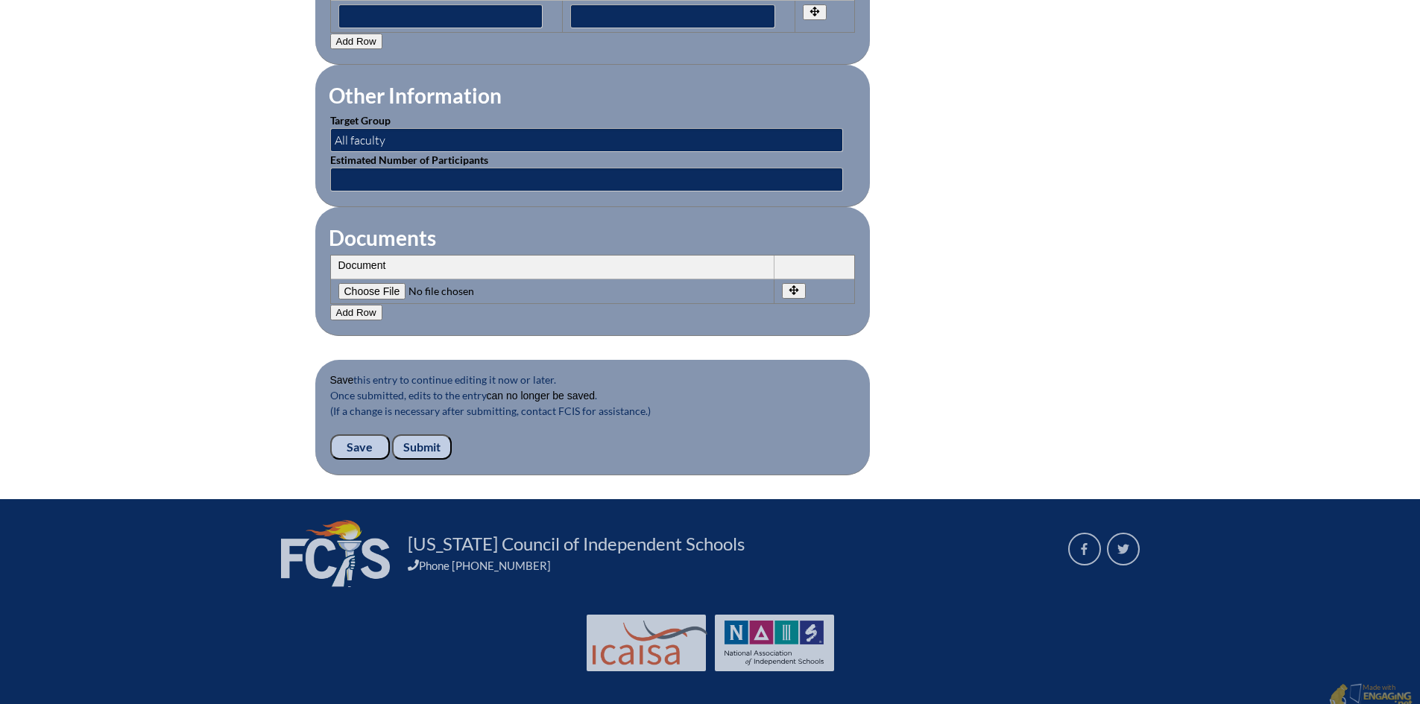
click at [383, 279] on td "Document Remove File Undo Remove" at bounding box center [552, 291] width 443 height 24
click at [386, 283] on input"] "file" at bounding box center [439, 291] width 203 height 16
type input"] "C:\fakepath\AI Trainings 2025-26 (Quarter 1).pdf"
click at [361, 434] on input "Save" at bounding box center [360, 446] width 60 height 25
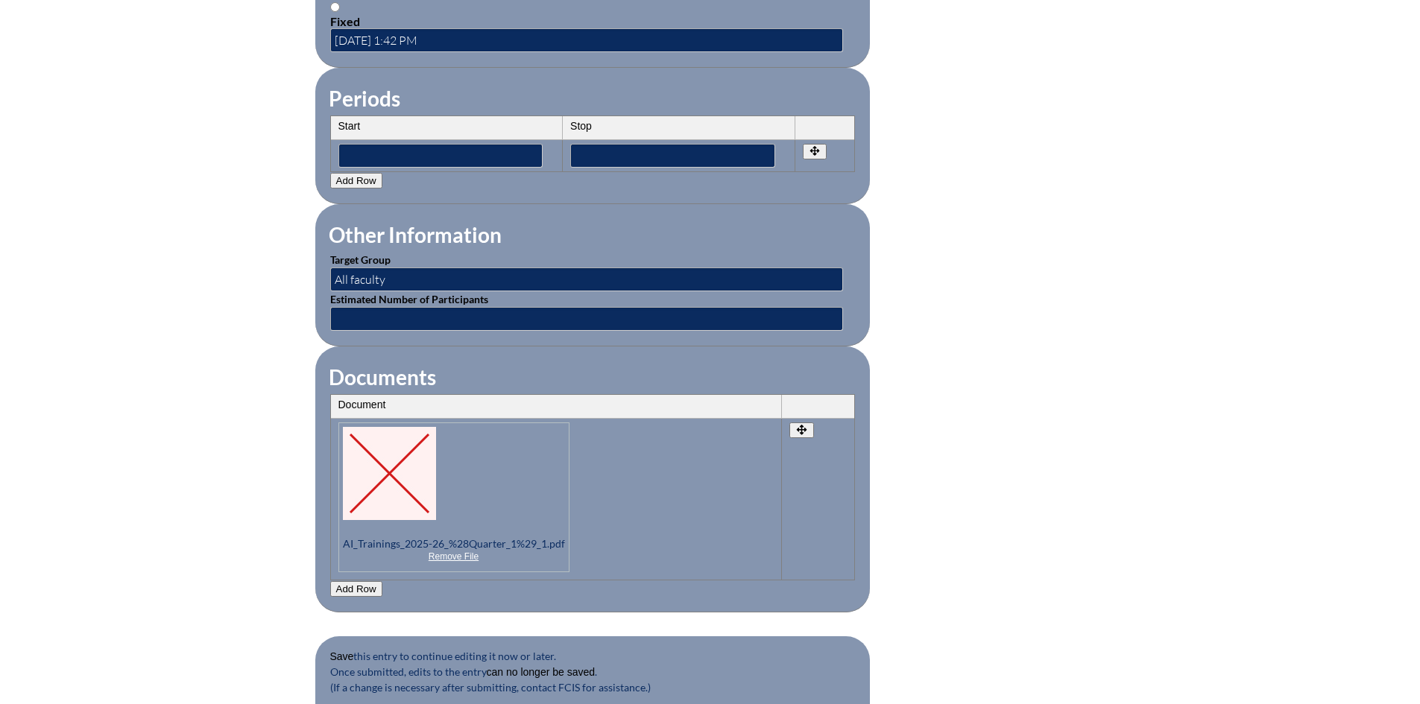
scroll to position [1469, 0]
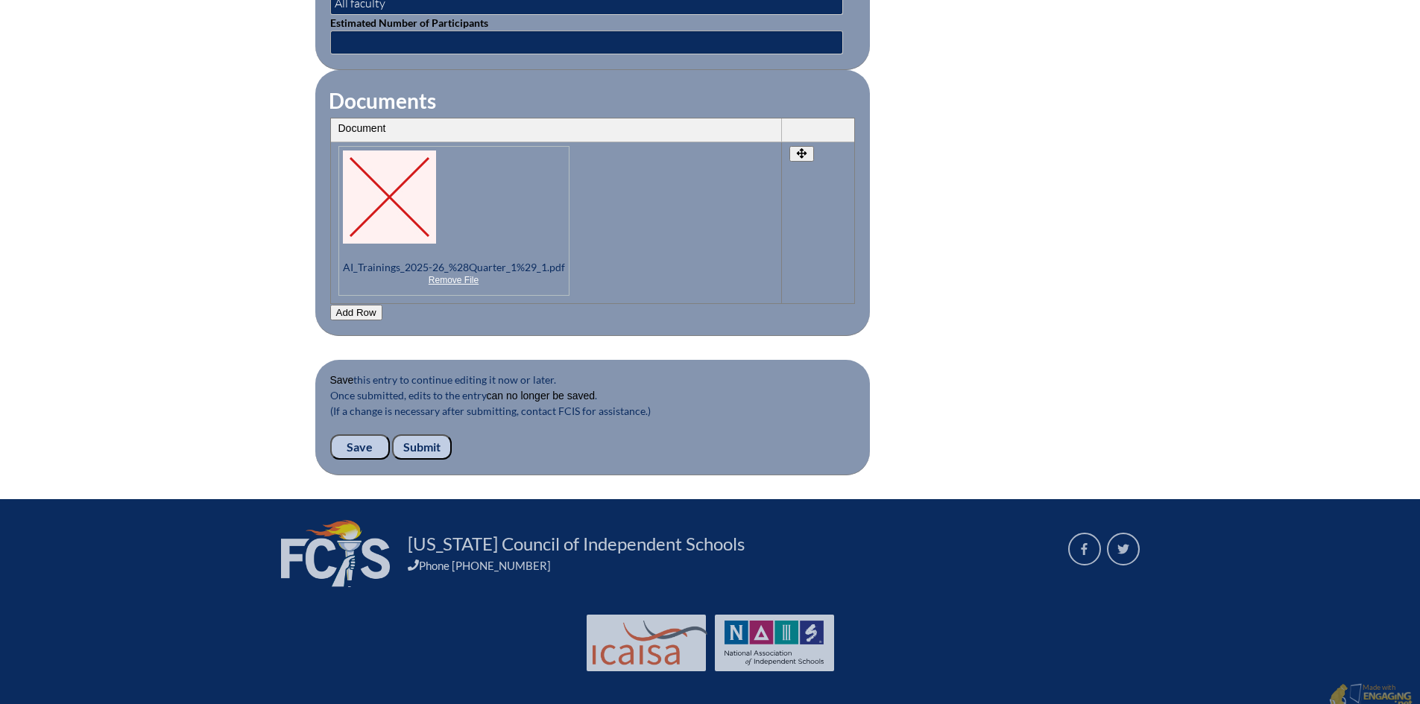
click at [426, 434] on input "Submit" at bounding box center [422, 446] width 60 height 25
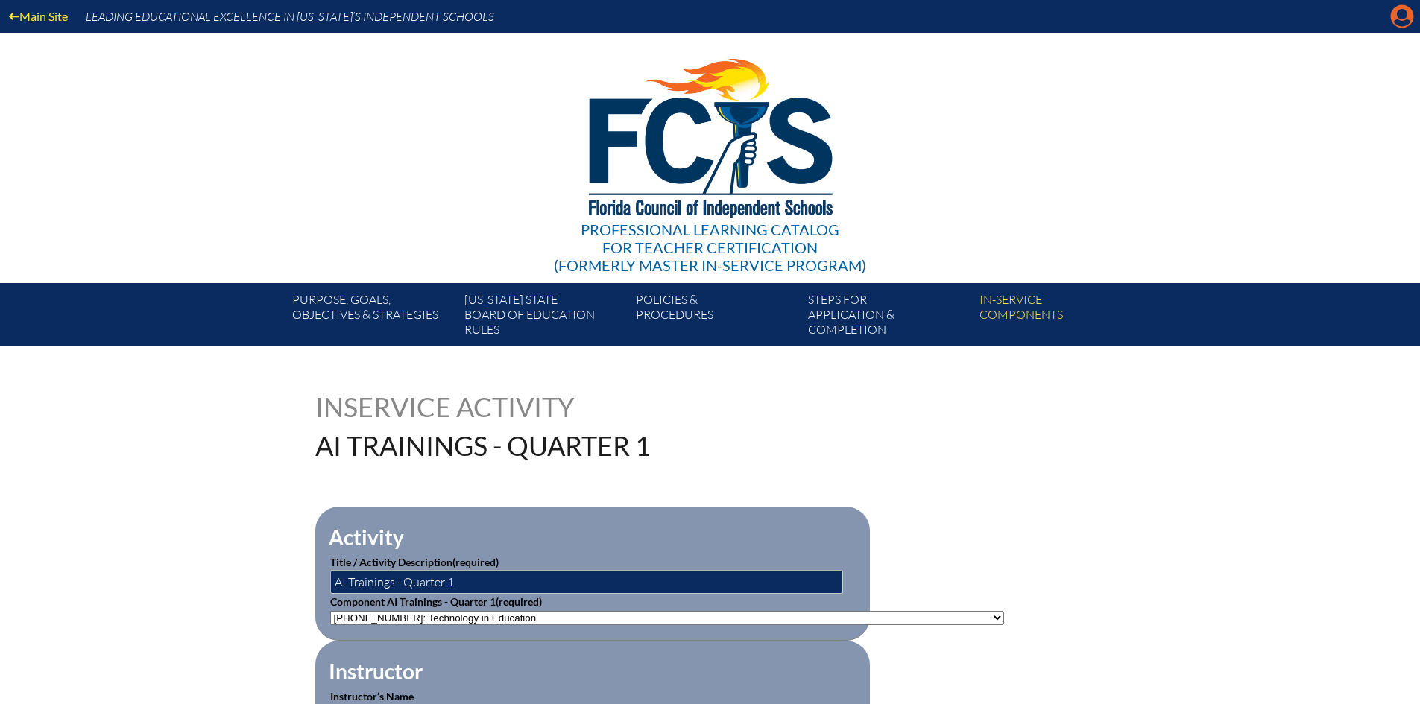
click at [1396, 16] on icon at bounding box center [1402, 16] width 23 height 23
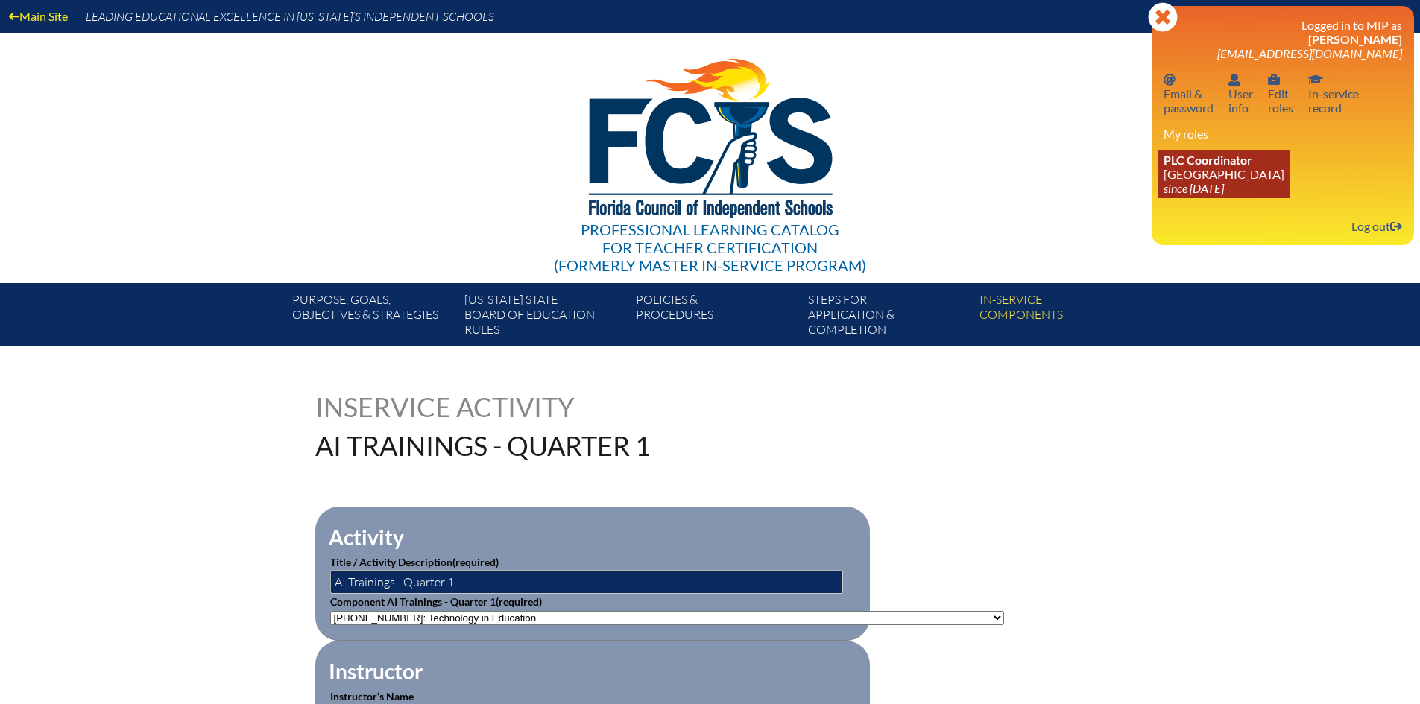
click at [1223, 169] on link "PLC Coordinator [GEOGRAPHIC_DATA] since [DATE]" at bounding box center [1223, 174] width 133 height 48
click at [1195, 179] on link "PLC Coordinator [GEOGRAPHIC_DATA] since [DATE]" at bounding box center [1223, 174] width 133 height 48
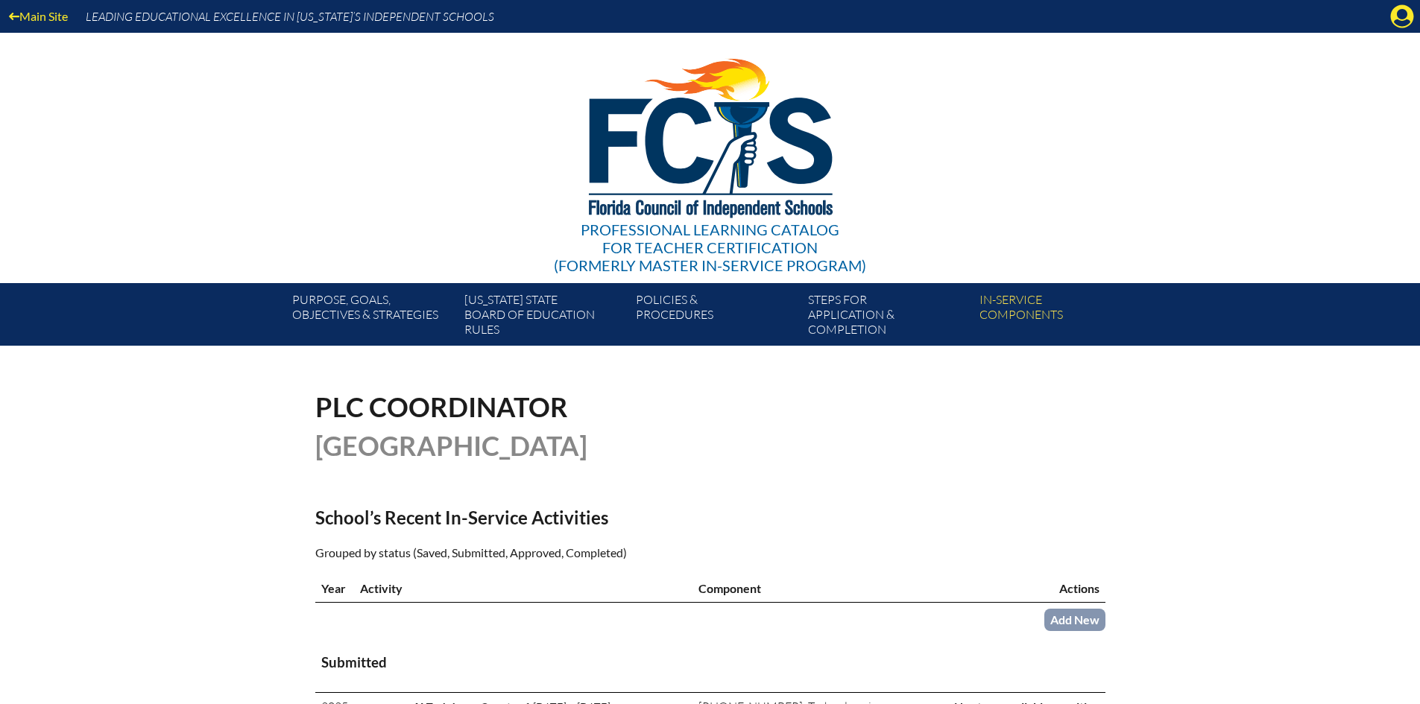
scroll to position [149, 0]
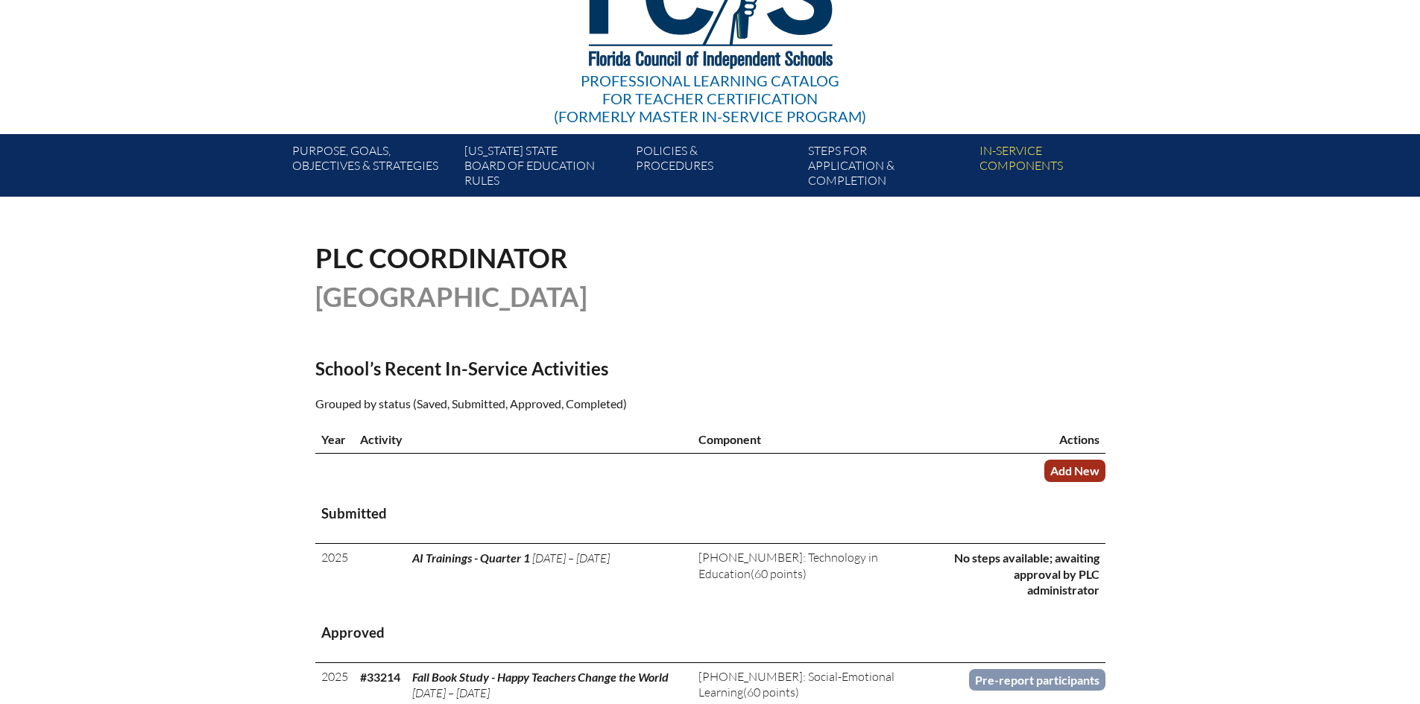
click at [1086, 464] on link "Add New" at bounding box center [1074, 471] width 61 height 22
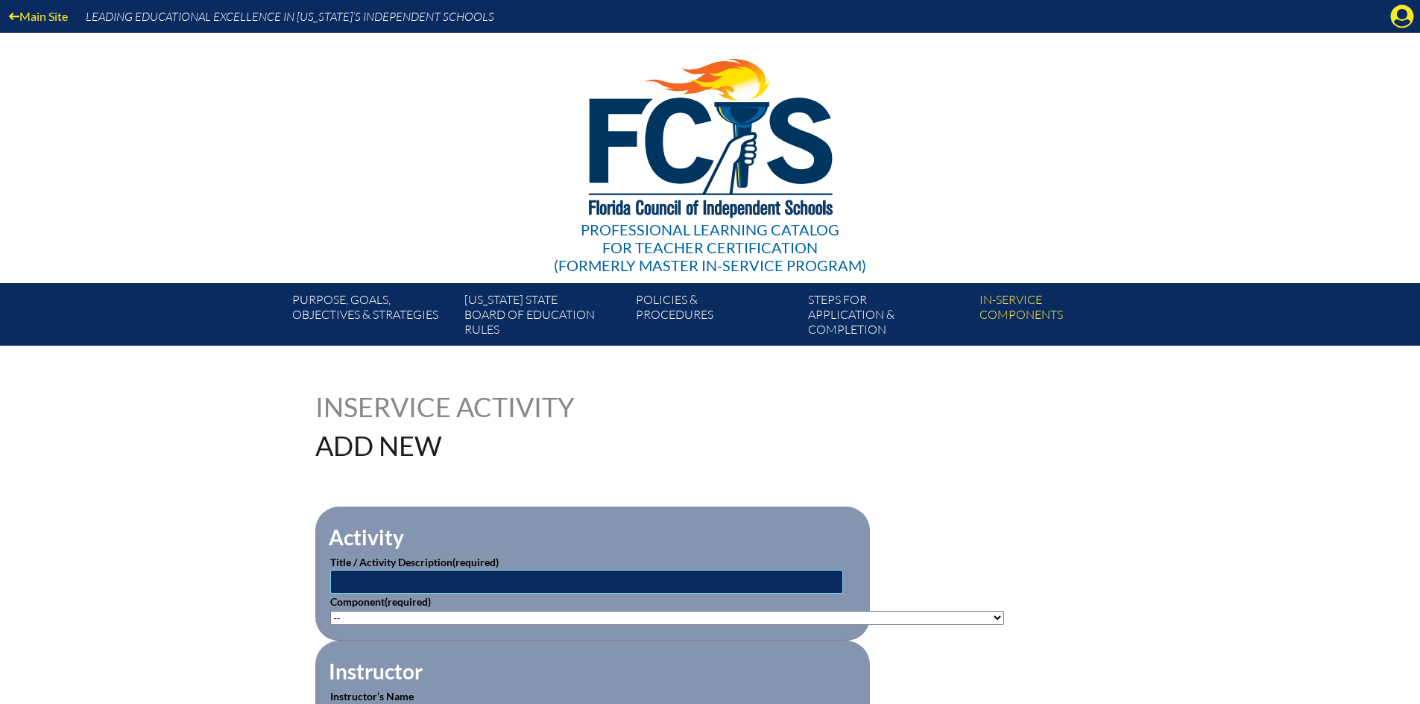
click at [513, 572] on input "text" at bounding box center [586, 582] width 513 height 24
type input "AI Trainings - Quarter 2"
click at [480, 611] on select"]"] "-- 1-000-001: Appropriate Art Activities 1-000-002: Concept and Art Process for…" at bounding box center [667, 618] width 674 height 14
select select"]"] "20446"
click at [330, 611] on select"]"] "-- 1-000-001: Appropriate Art Activities 1-000-002: Concept and Art Process for…" at bounding box center [667, 618] width 674 height 14
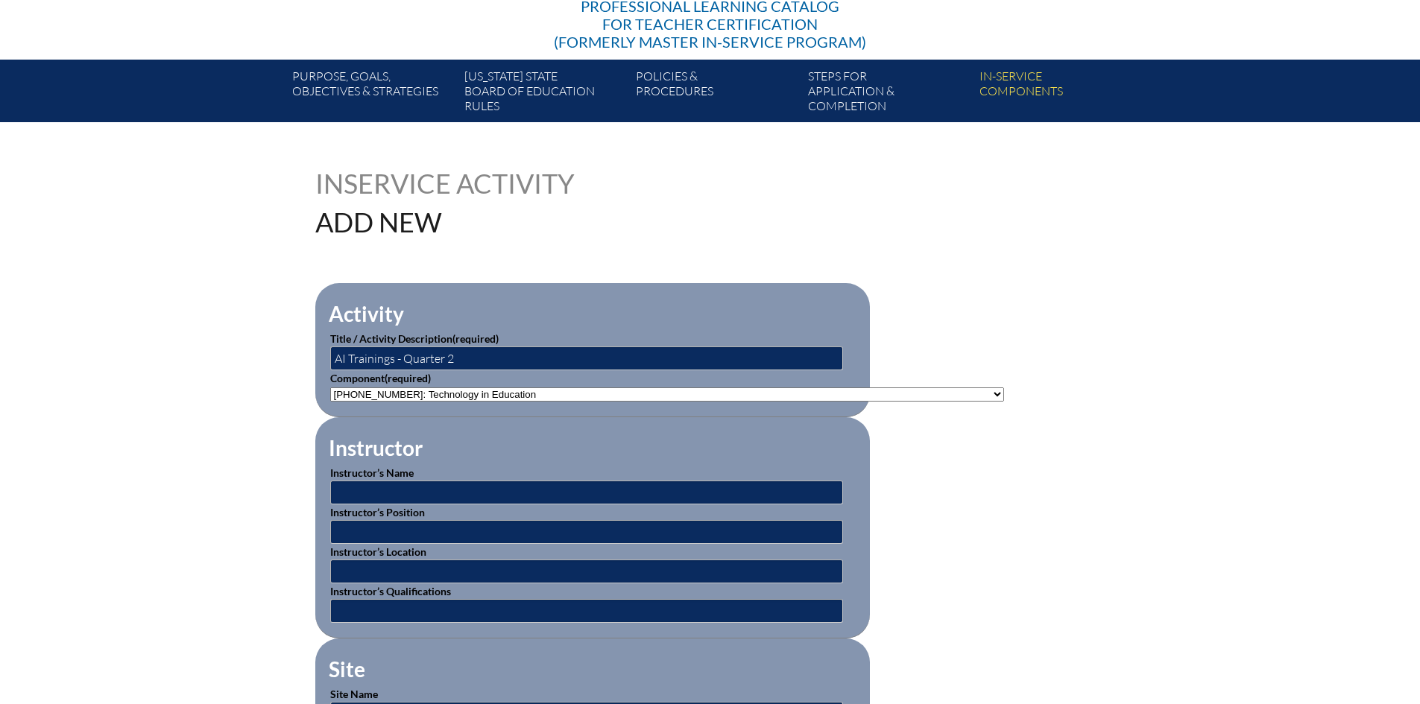
scroll to position [373, 0]
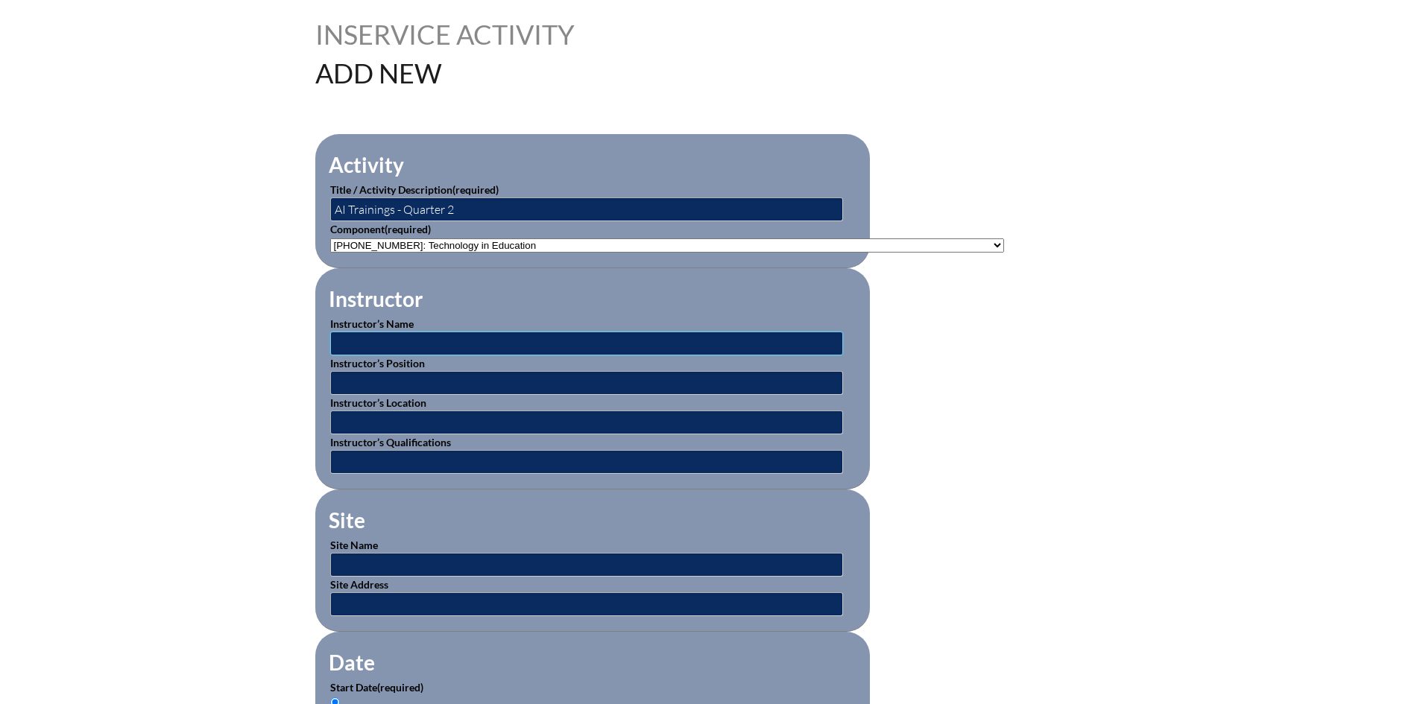
click at [393, 332] on input "text" at bounding box center [586, 344] width 513 height 24
type input "[PERSON_NAME]"
click at [399, 378] on input "text" at bounding box center [586, 383] width 513 height 24
type input "Vice President of Academics and Strategic Initiatives"
click at [418, 414] on input "text" at bounding box center [586, 423] width 513 height 24
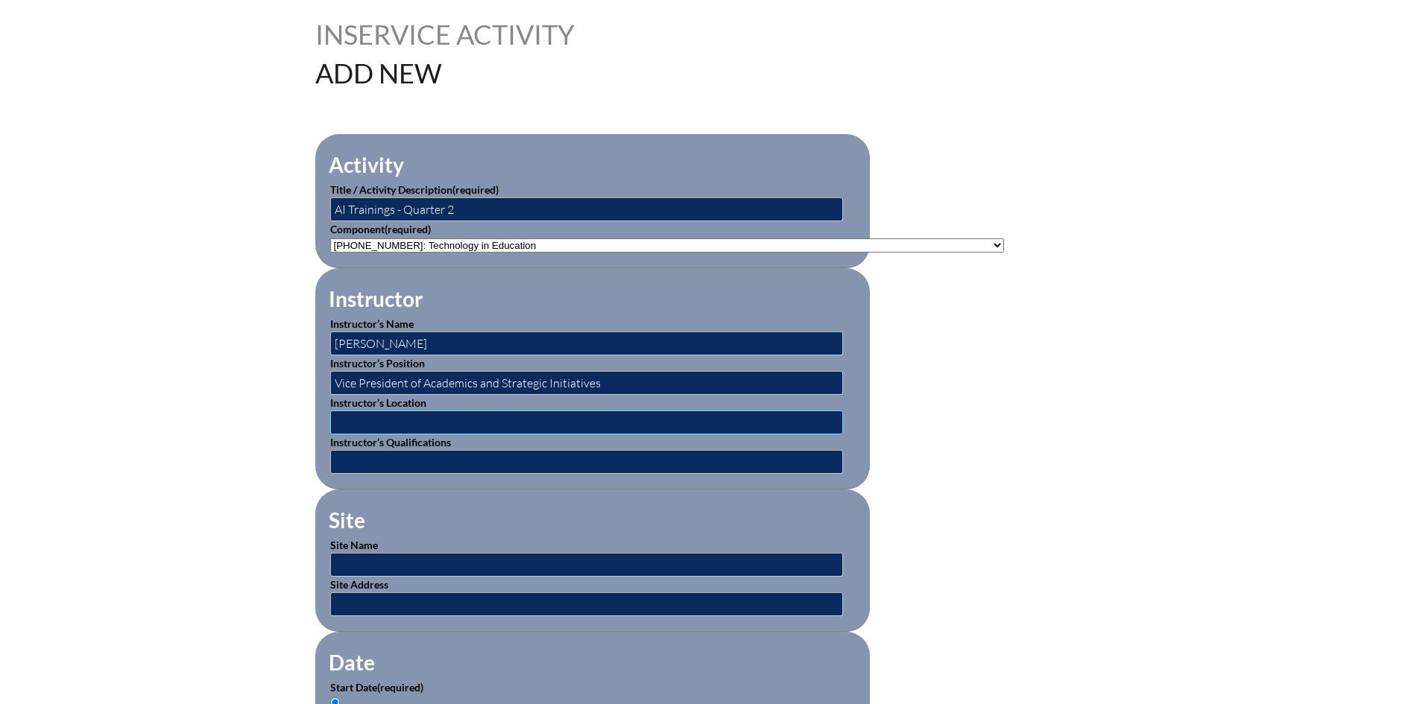
type input "[GEOGRAPHIC_DATA] - [GEOGRAPHIC_DATA], [US_STATE]"
click at [448, 462] on input "text" at bounding box center [586, 462] width 513 height 24
type input "PhD"
click at [421, 553] on input "text" at bounding box center [586, 565] width 513 height 24
type input "[GEOGRAPHIC_DATA]"
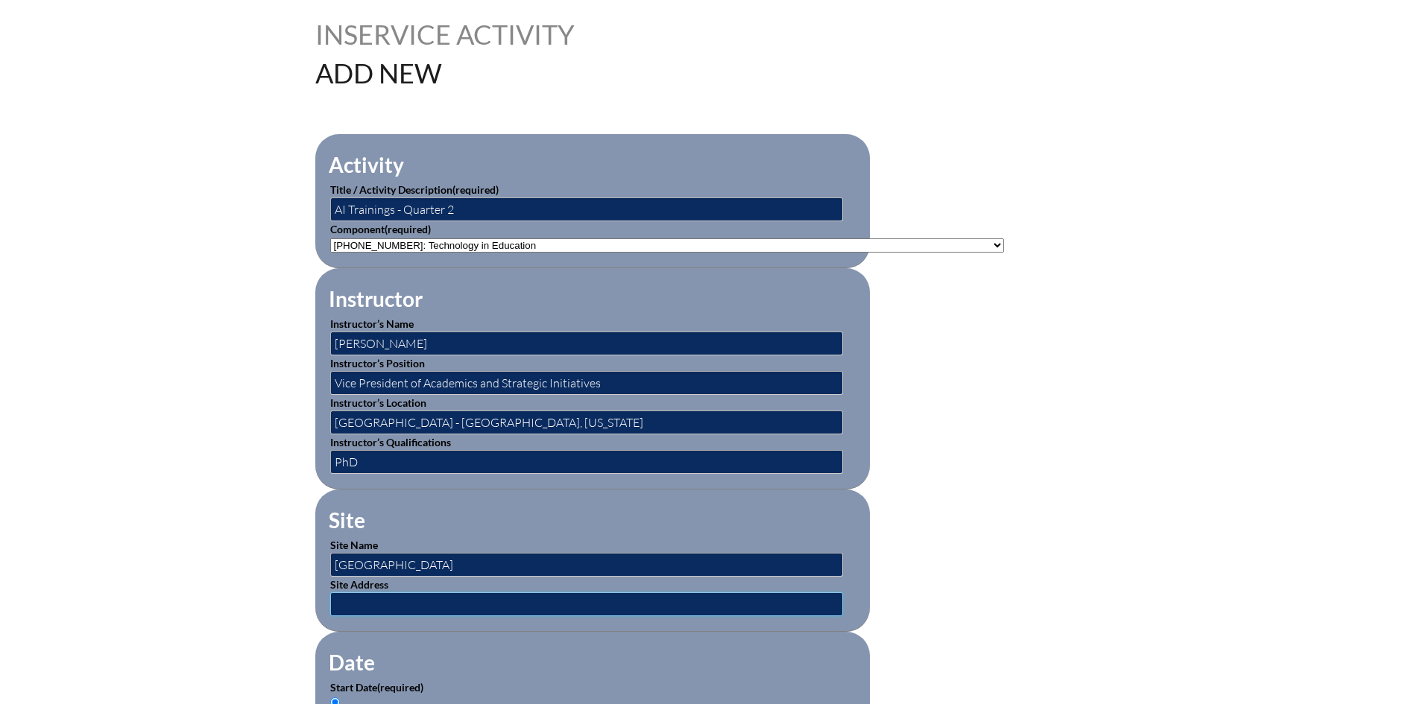
click at [449, 598] on input "text" at bounding box center [586, 604] width 513 height 24
type input "1501 NE 62 Street, Fort Lauderdale, FL 33334 and 2700 St. Andrews Boulevard, Bo…"
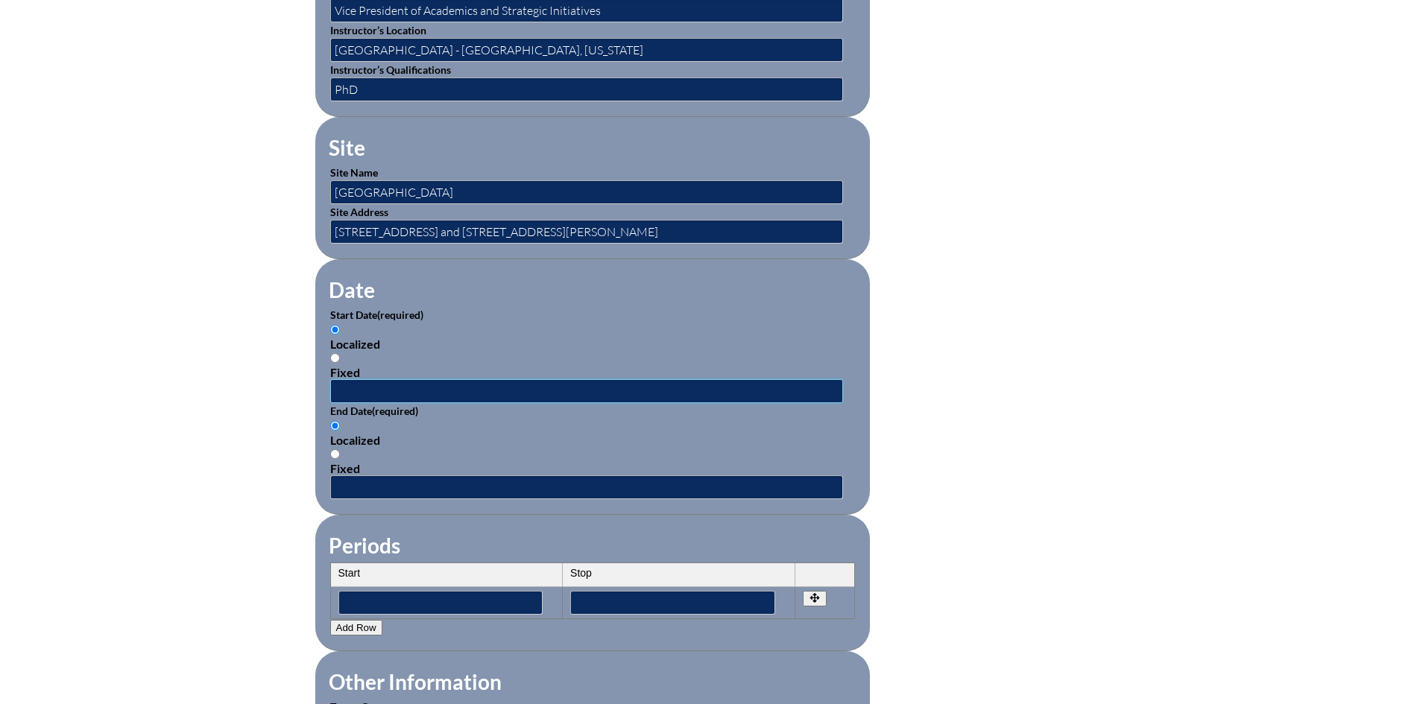
click at [405, 379] on input "text" at bounding box center [586, 391] width 513 height 24
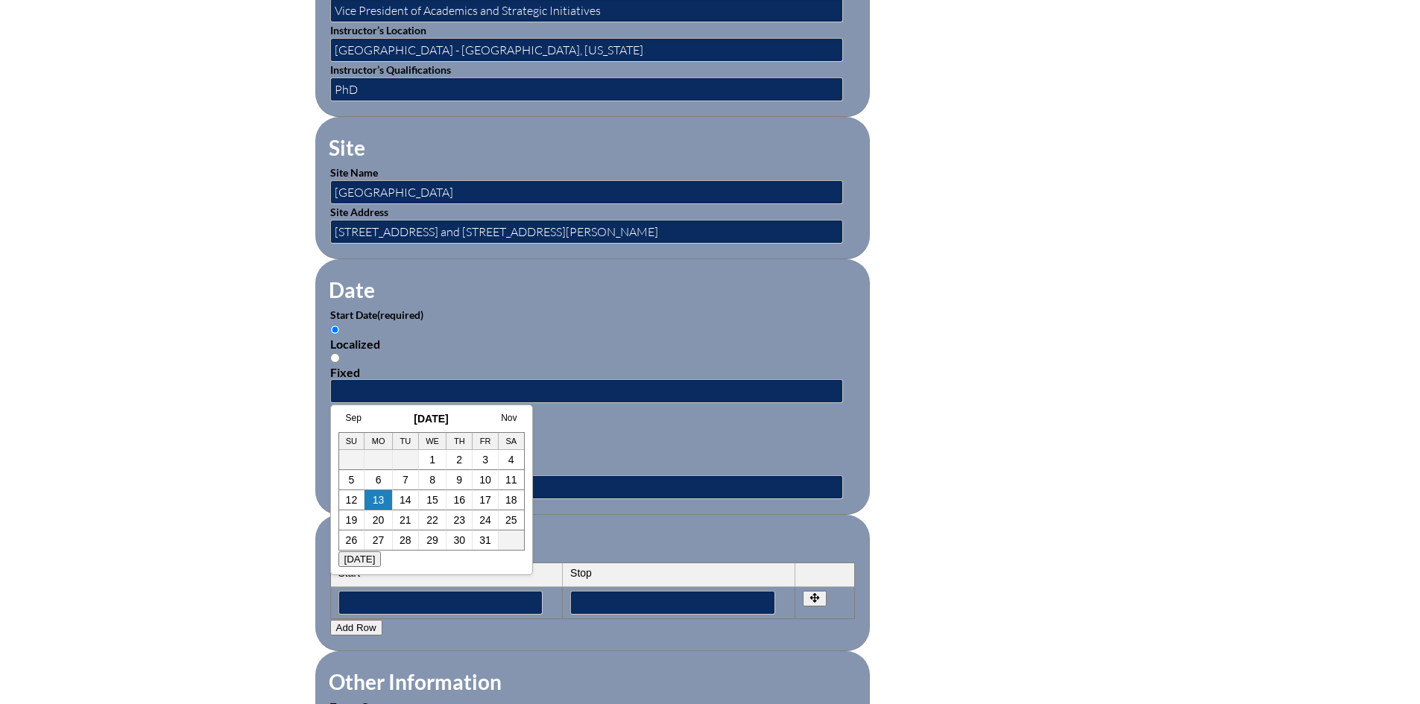
click at [370, 424] on h3 "October 2025" at bounding box center [431, 419] width 186 height 12
drag, startPoint x: 428, startPoint y: 522, endPoint x: 449, endPoint y: 531, distance: 21.7
click at [428, 522] on link "22" at bounding box center [432, 520] width 12 height 12
type input "2025-10-22 1:46 PM"
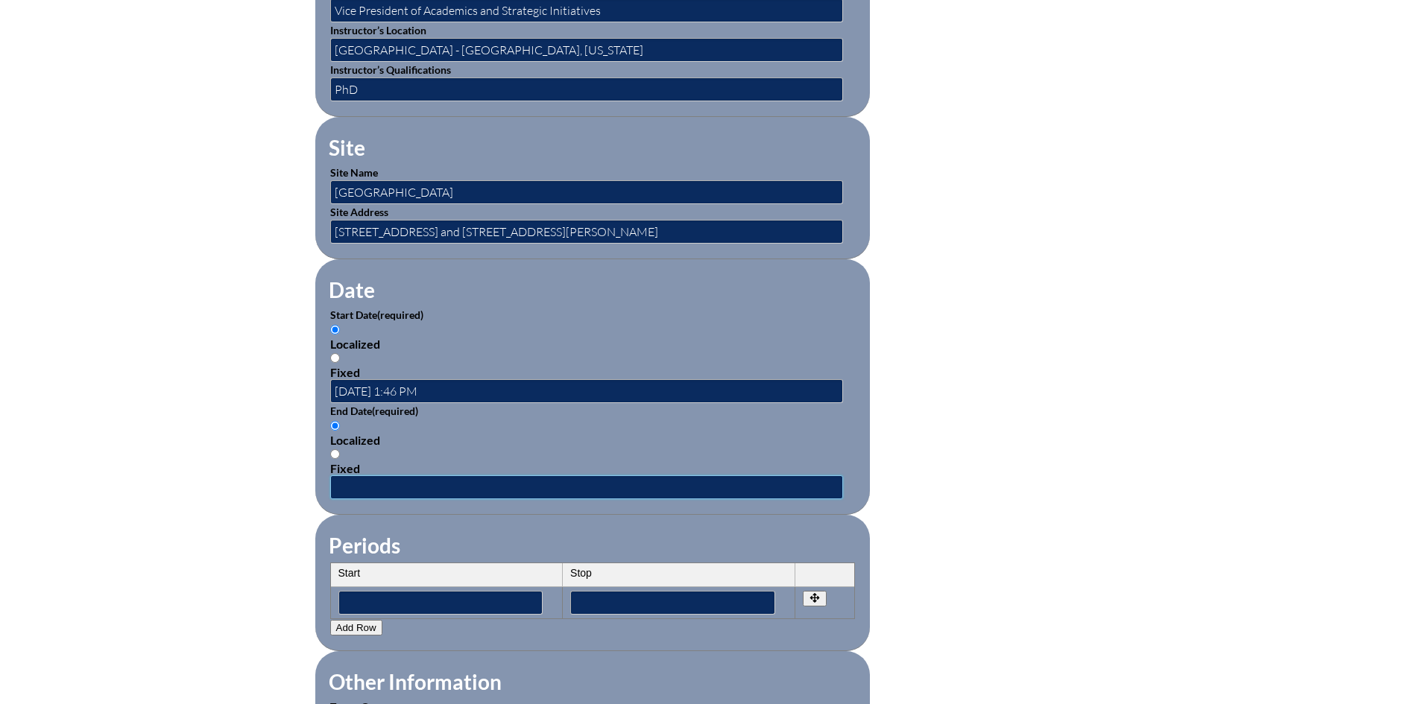
click at [468, 475] on input "text" at bounding box center [586, 487] width 513 height 24
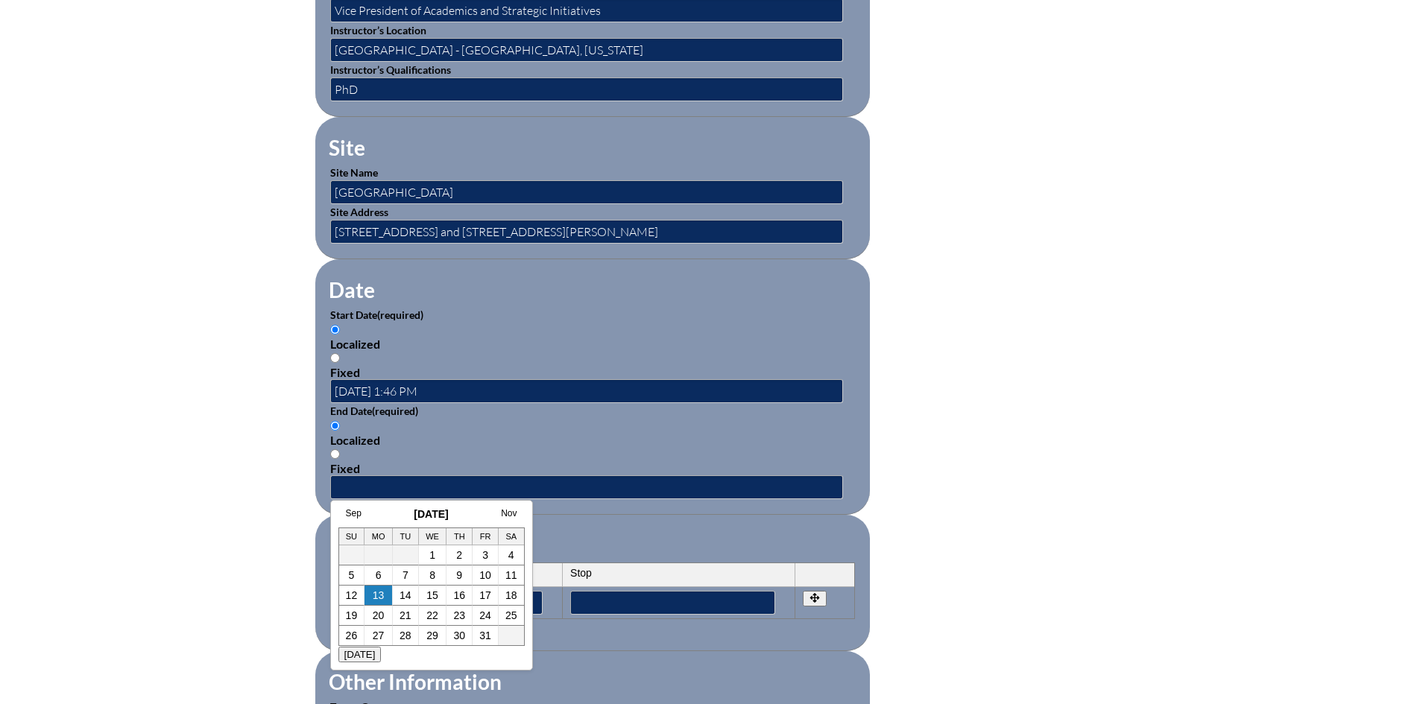
click at [387, 513] on h3 "October 2025" at bounding box center [431, 514] width 186 height 12
click at [507, 510] on link "Nov" at bounding box center [509, 513] width 16 height 10
click at [432, 612] on link "19" at bounding box center [432, 616] width 12 height 12
type input "2025-11-19 1:46 PM"
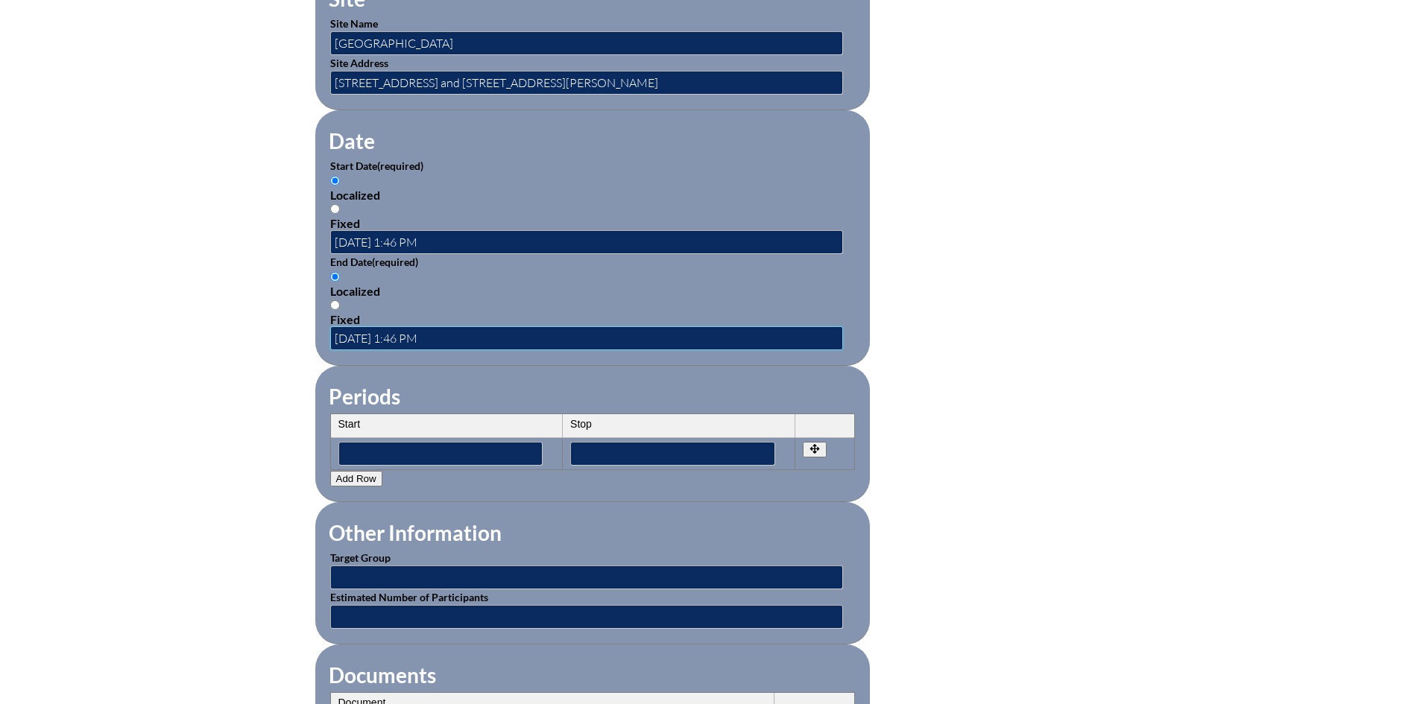
scroll to position [1043, 0]
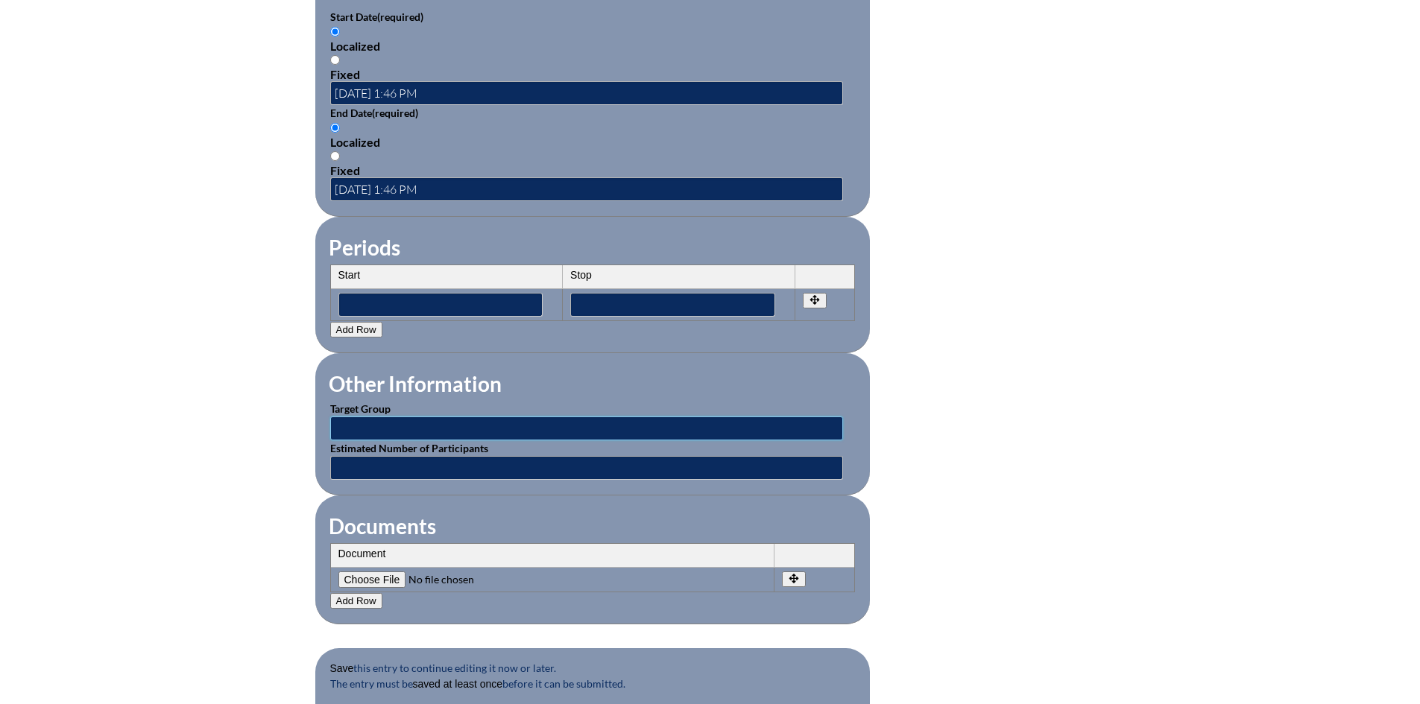
click at [384, 417] on input "text" at bounding box center [586, 429] width 513 height 24
type input "All faculty"
click at [433, 460] on input "text" at bounding box center [586, 468] width 513 height 24
click at [621, 543] on table "Document No rows created Add new row Document Remove File Undo Remove Document …" at bounding box center [592, 567] width 525 height 49
click at [373, 544] on th "Document" at bounding box center [552, 556] width 443 height 24
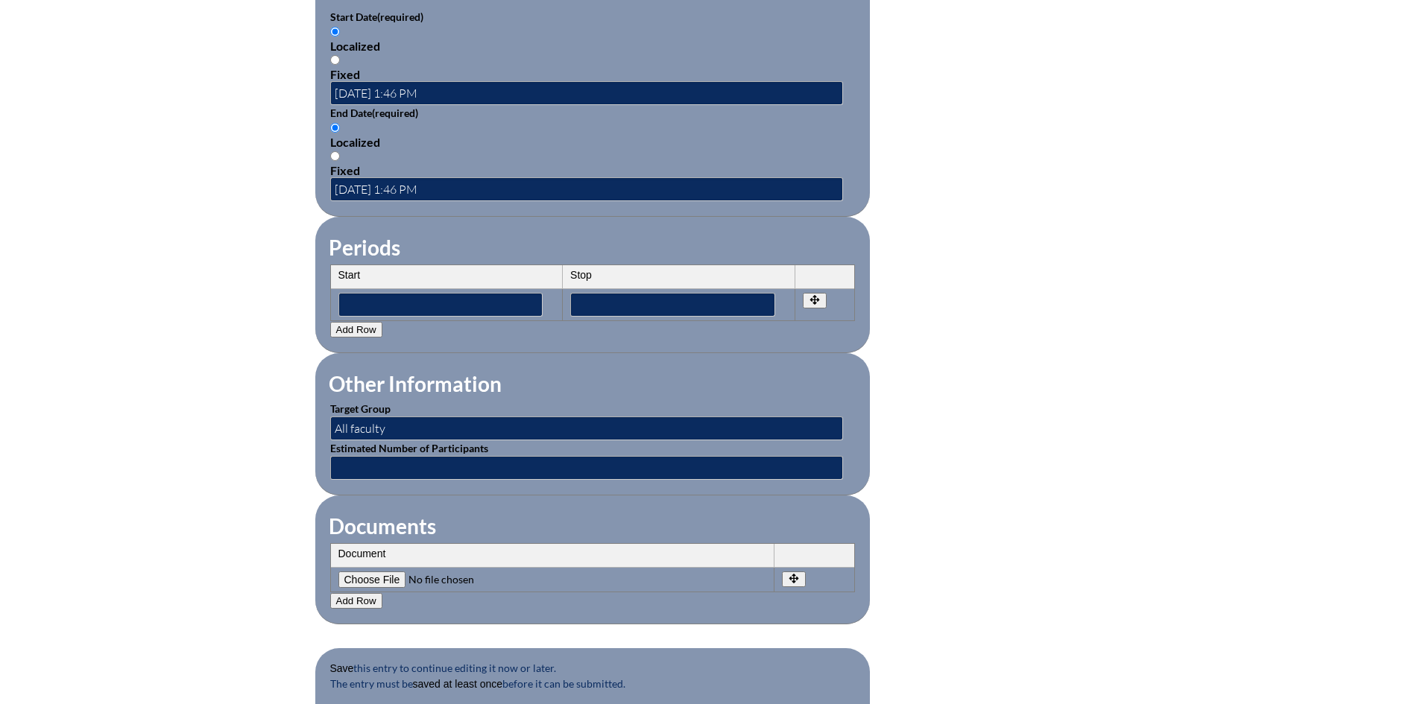
click at [361, 572] on input"] "file" at bounding box center [439, 580] width 203 height 16
type input"] "C:\fakepath\AI Trainings 2025-26 (Quarter 2).pdf"
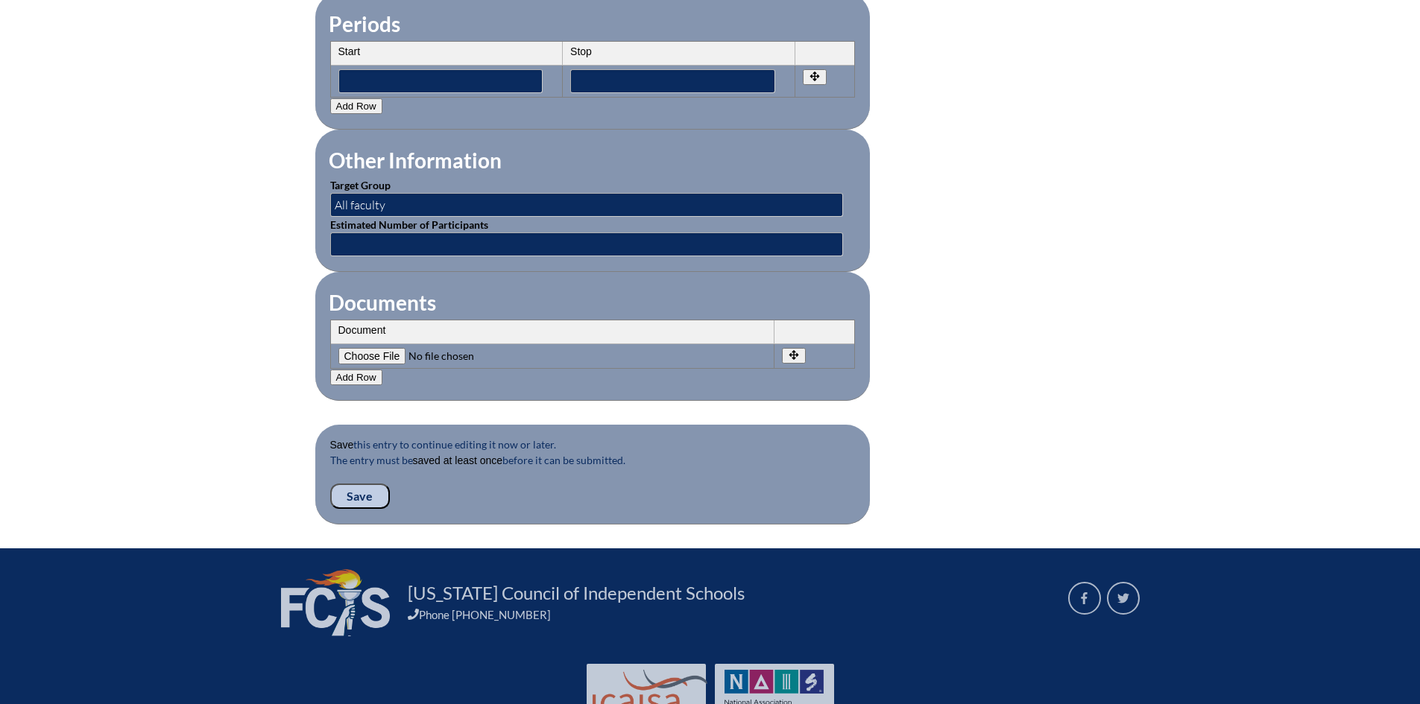
click at [382, 487] on input "Save" at bounding box center [360, 496] width 60 height 25
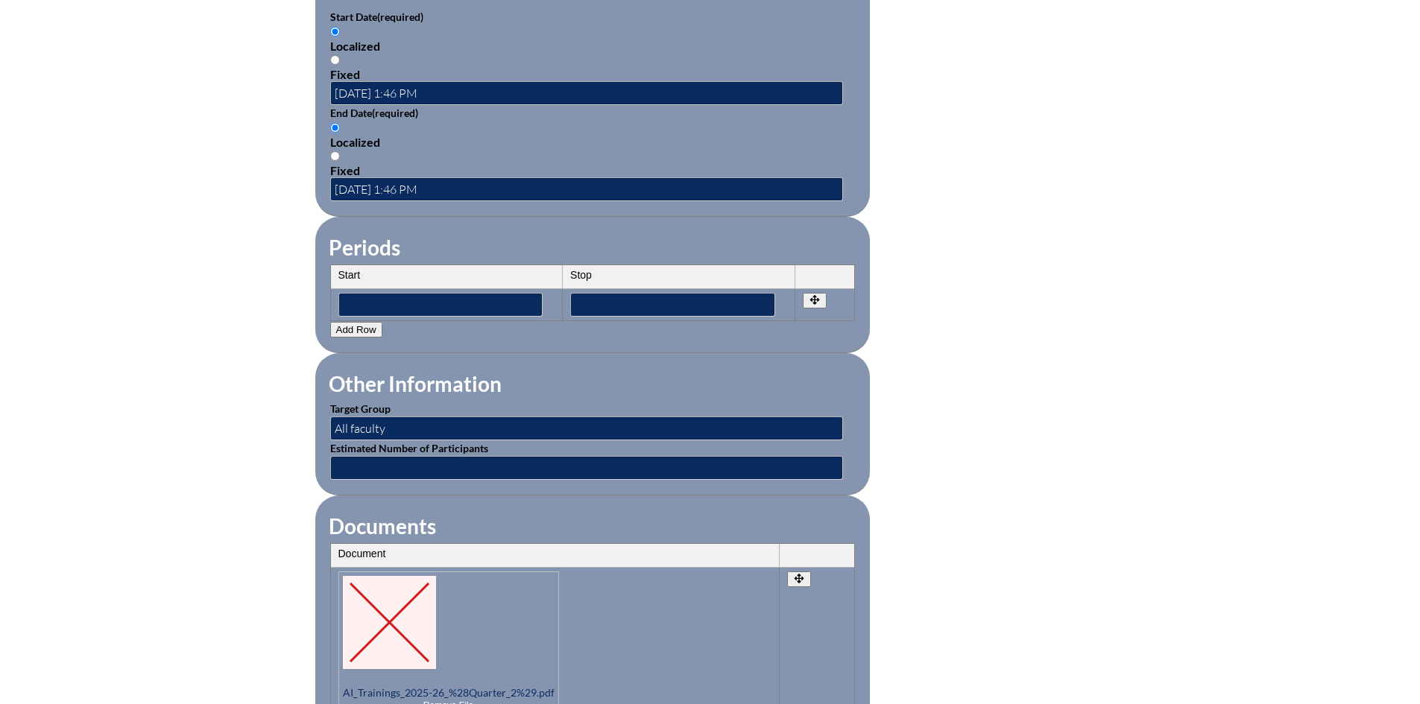
scroll to position [1341, 0]
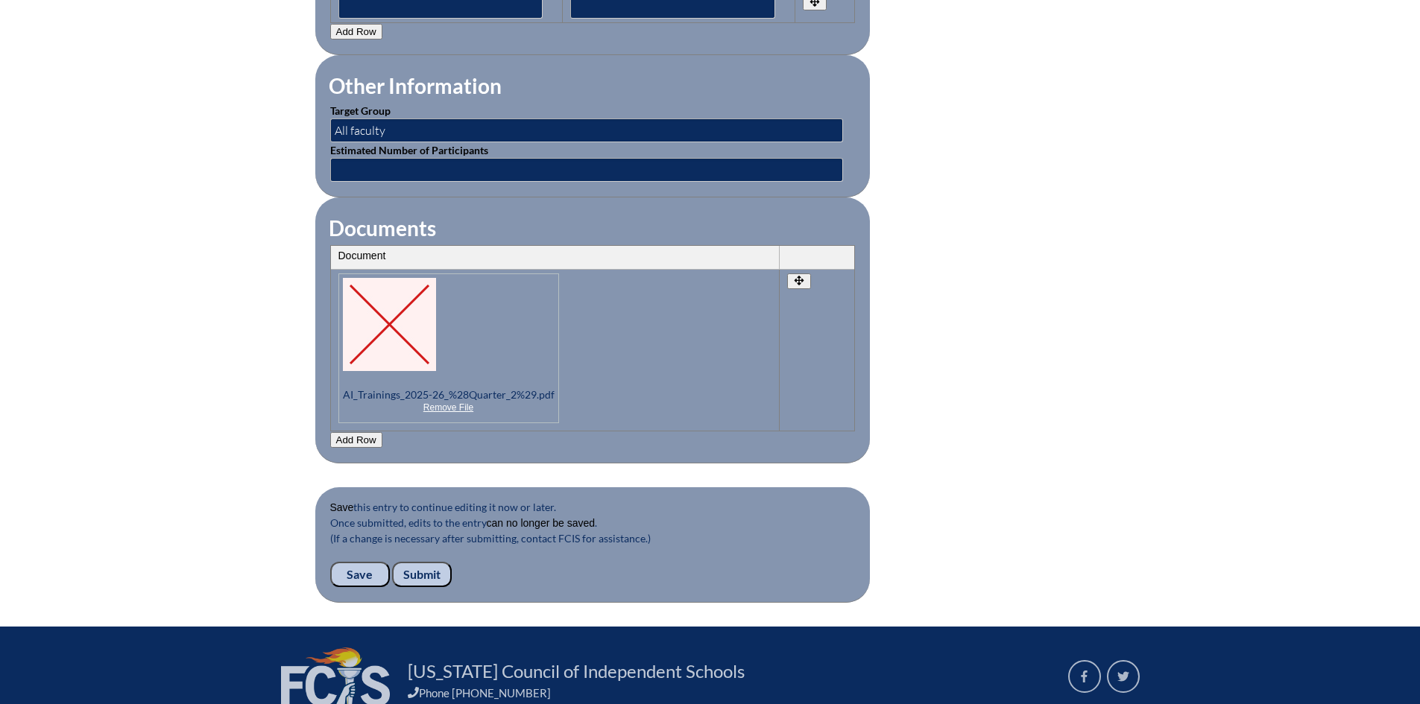
click at [412, 563] on input "Submit" at bounding box center [422, 574] width 60 height 25
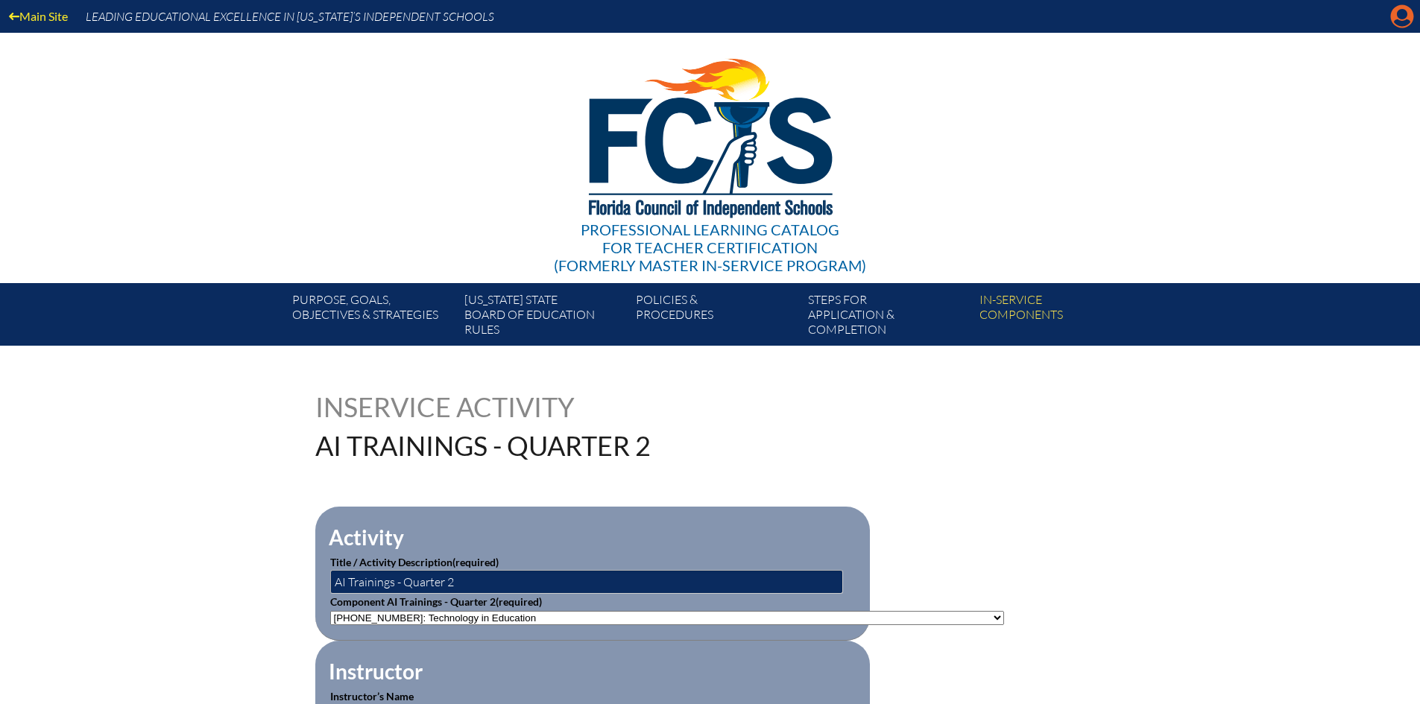
click at [1408, 20] on icon "Manage account" at bounding box center [1402, 16] width 24 height 24
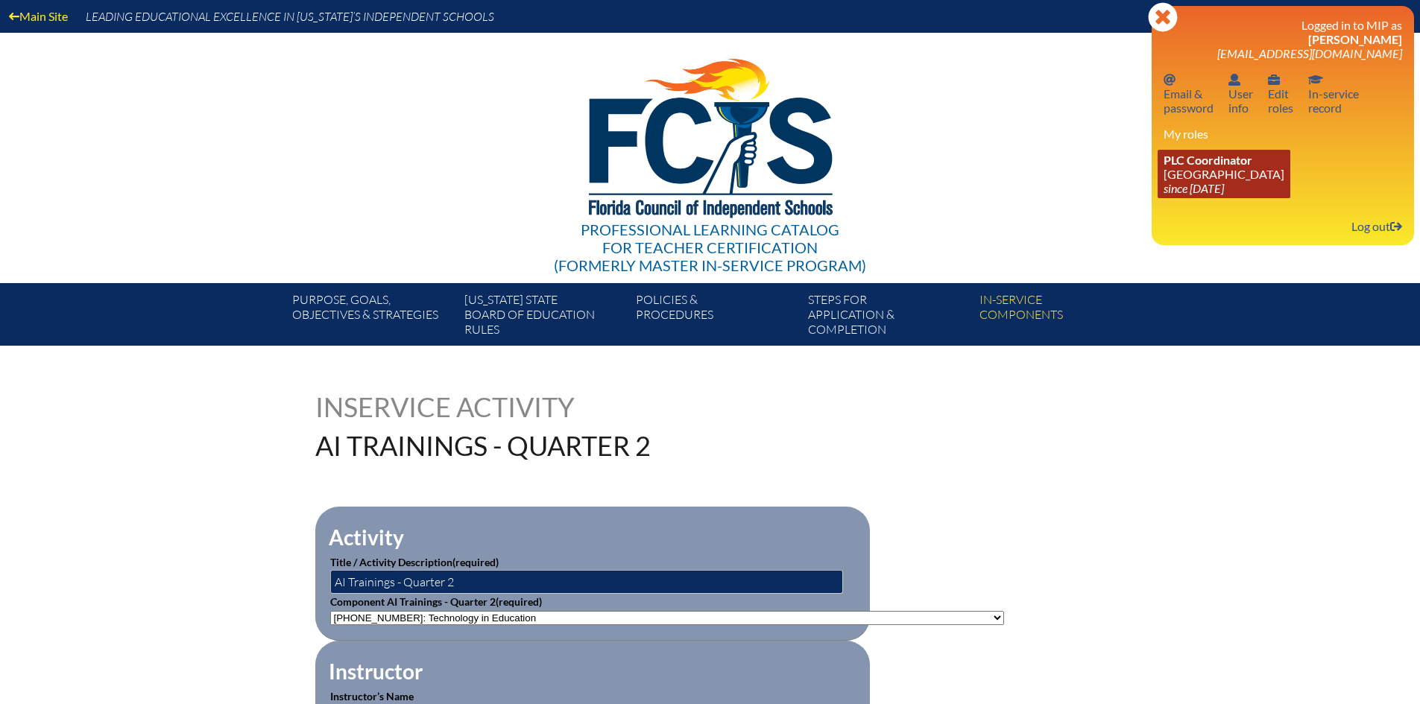
click at [1210, 166] on span "PLC Coordinator" at bounding box center [1207, 160] width 89 height 14
